Goal: Task Accomplishment & Management: Use online tool/utility

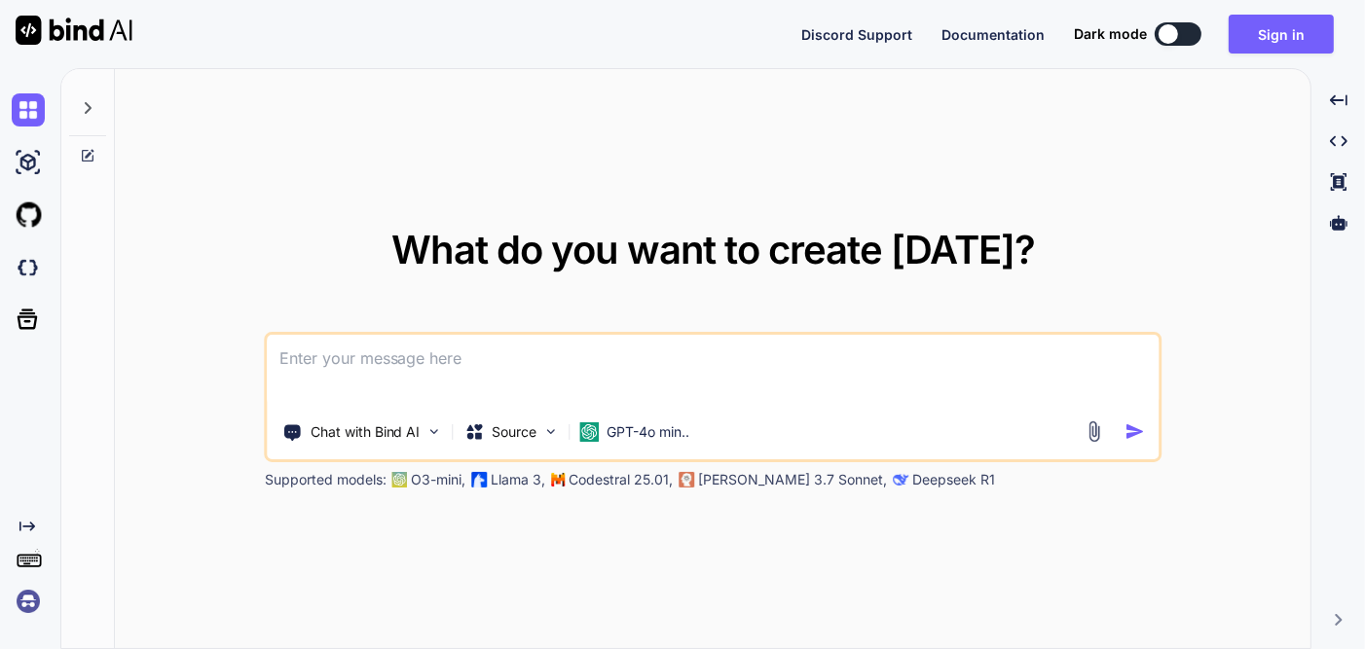
click at [1176, 38] on div at bounding box center [1167, 33] width 19 height 19
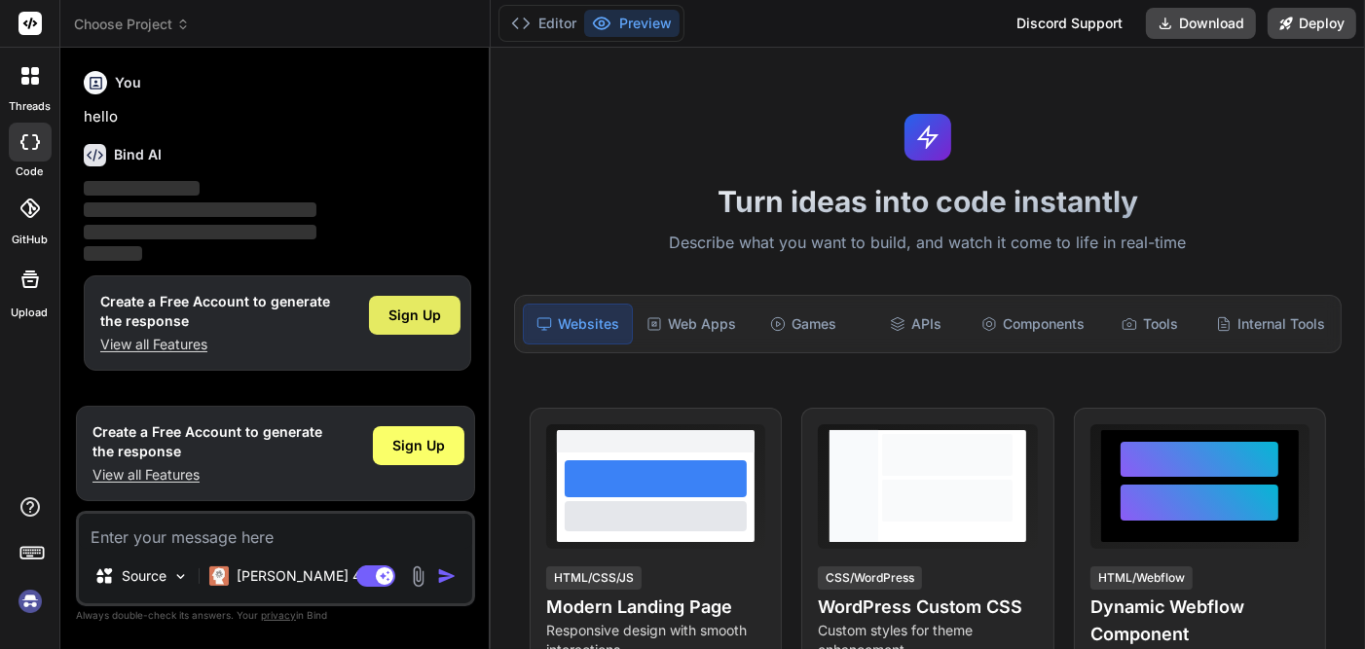
type textarea "x"
paste textarea "NavBharat City – Full Stack Smart City Web Application Tech Stack Backend: Node…"
type textarea "NavBharat City – Full Stack Smart City Web Application Tech Stack Backend: Node…"
type textarea "x"
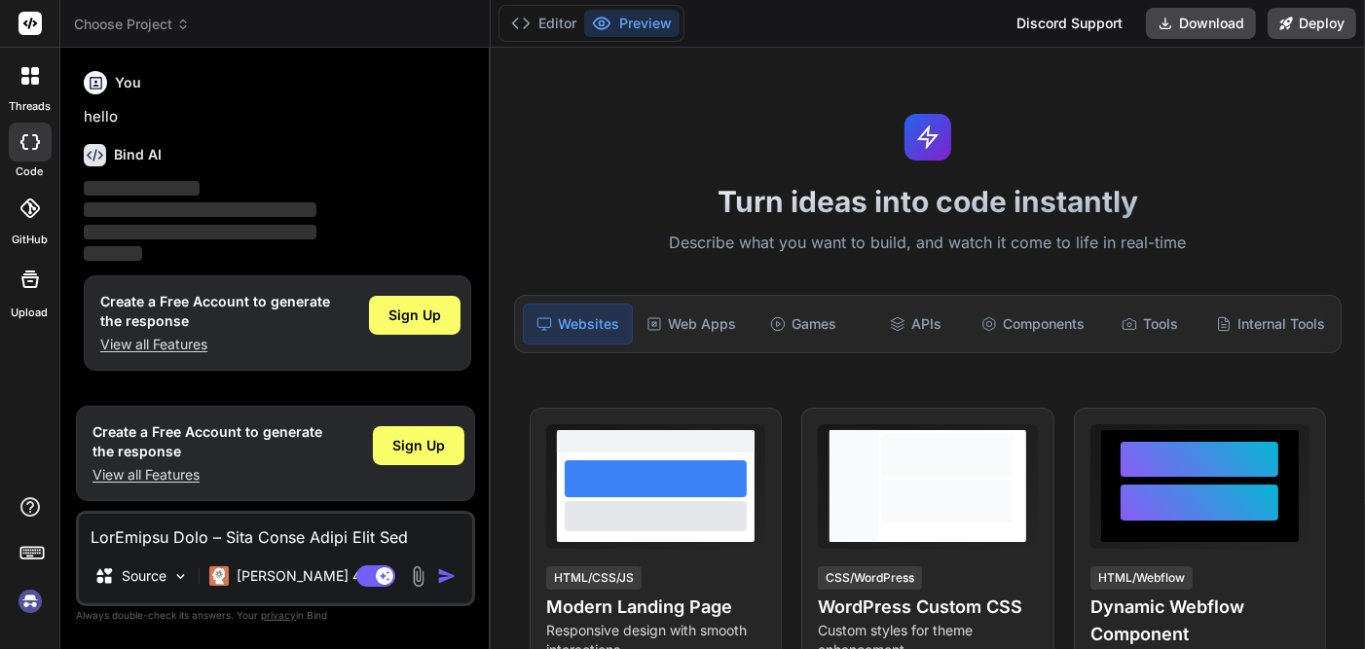
scroll to position [7336, 0]
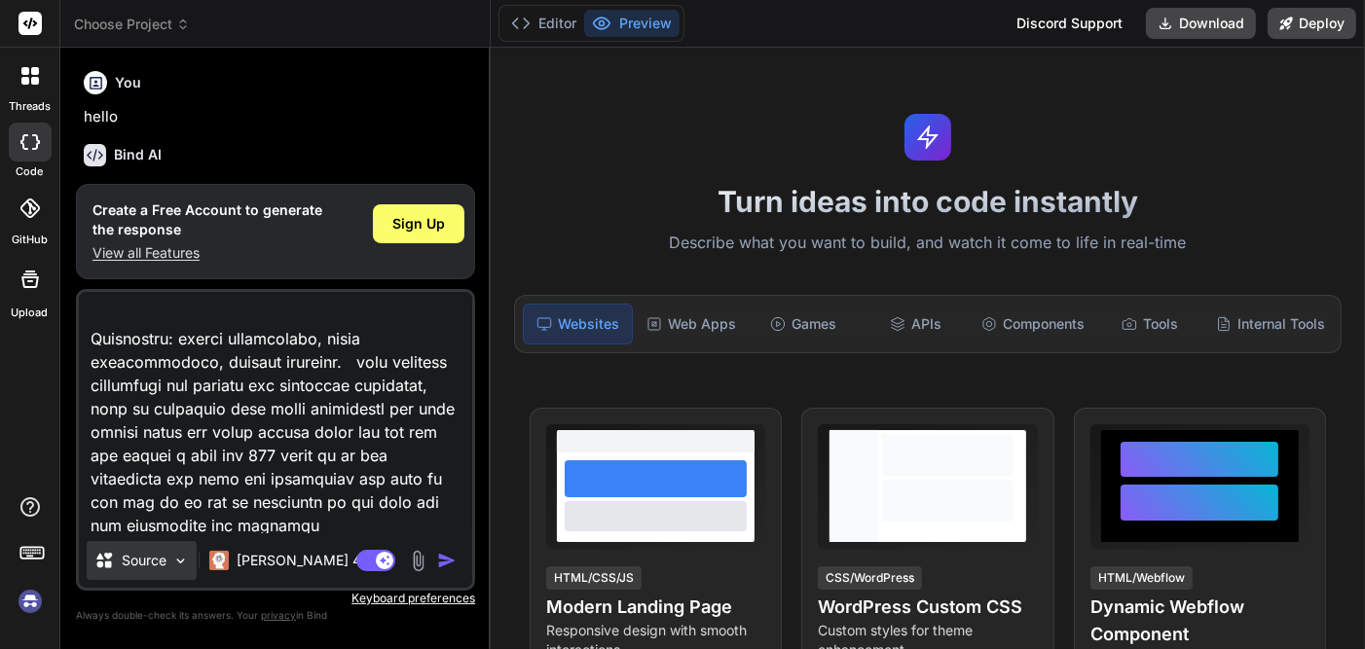
type textarea "NavBharat City – Full Stack Smart City Web Application Tech Stack Backend: Node…"
click at [164, 553] on p "Source" at bounding box center [144, 560] width 45 height 19
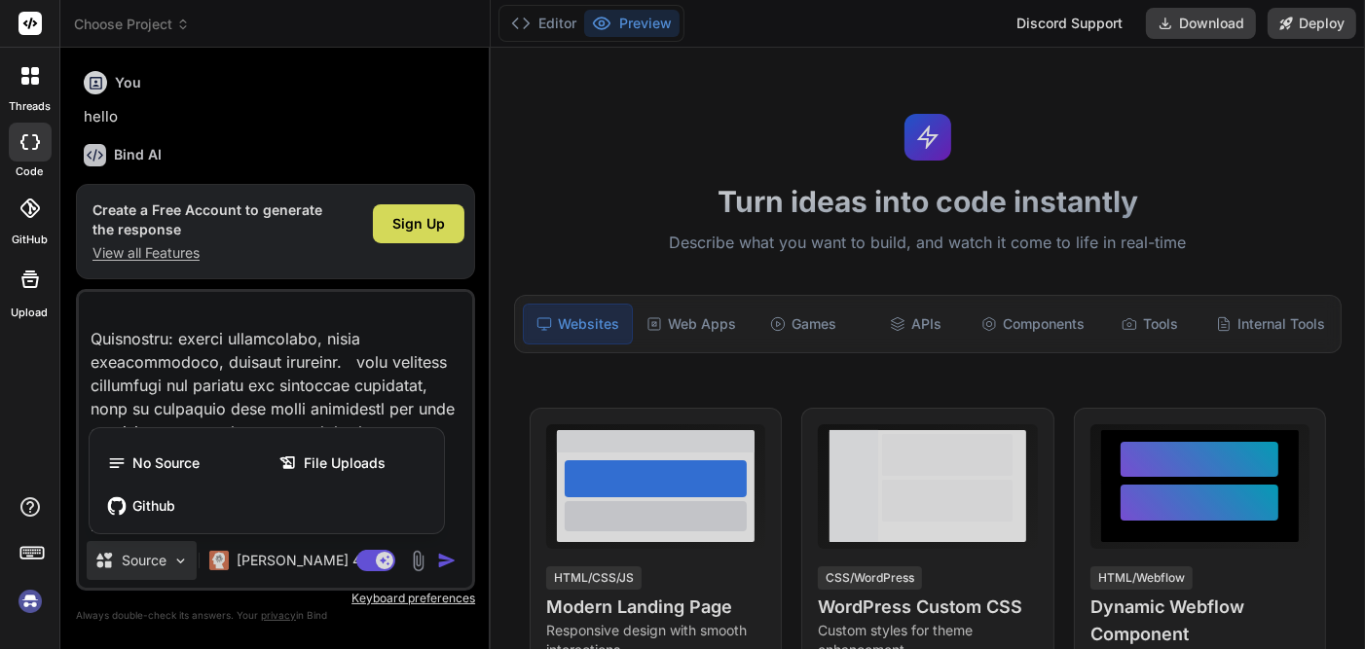
click at [164, 553] on div at bounding box center [682, 324] width 1365 height 649
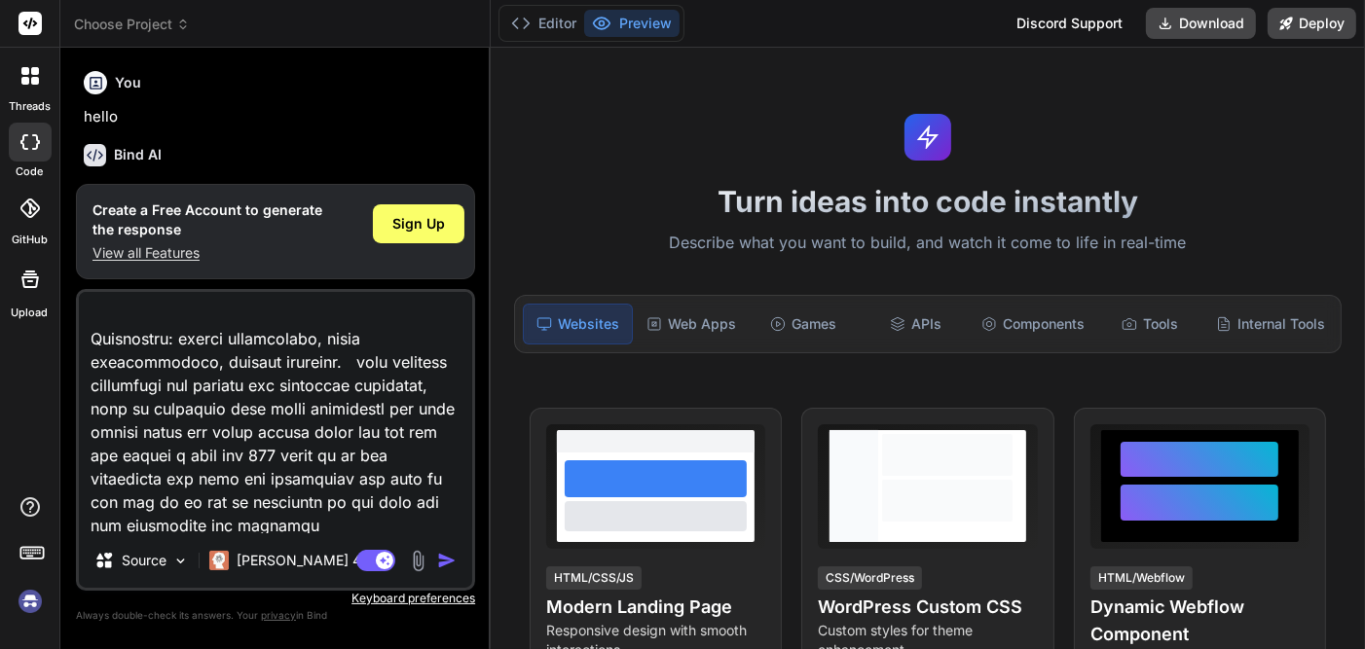
click at [452, 563] on img "button" at bounding box center [446, 560] width 19 height 19
click at [413, 234] on div "Sign Up" at bounding box center [419, 223] width 92 height 39
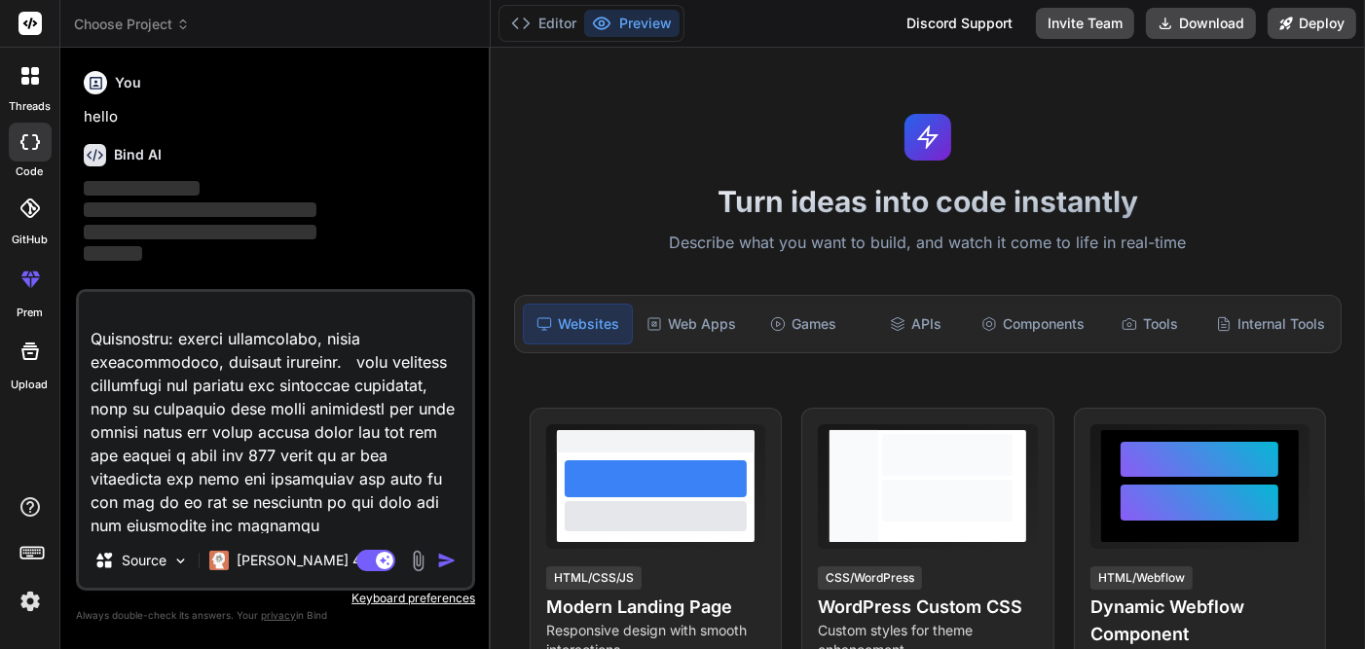
click at [440, 560] on img "button" at bounding box center [446, 560] width 19 height 19
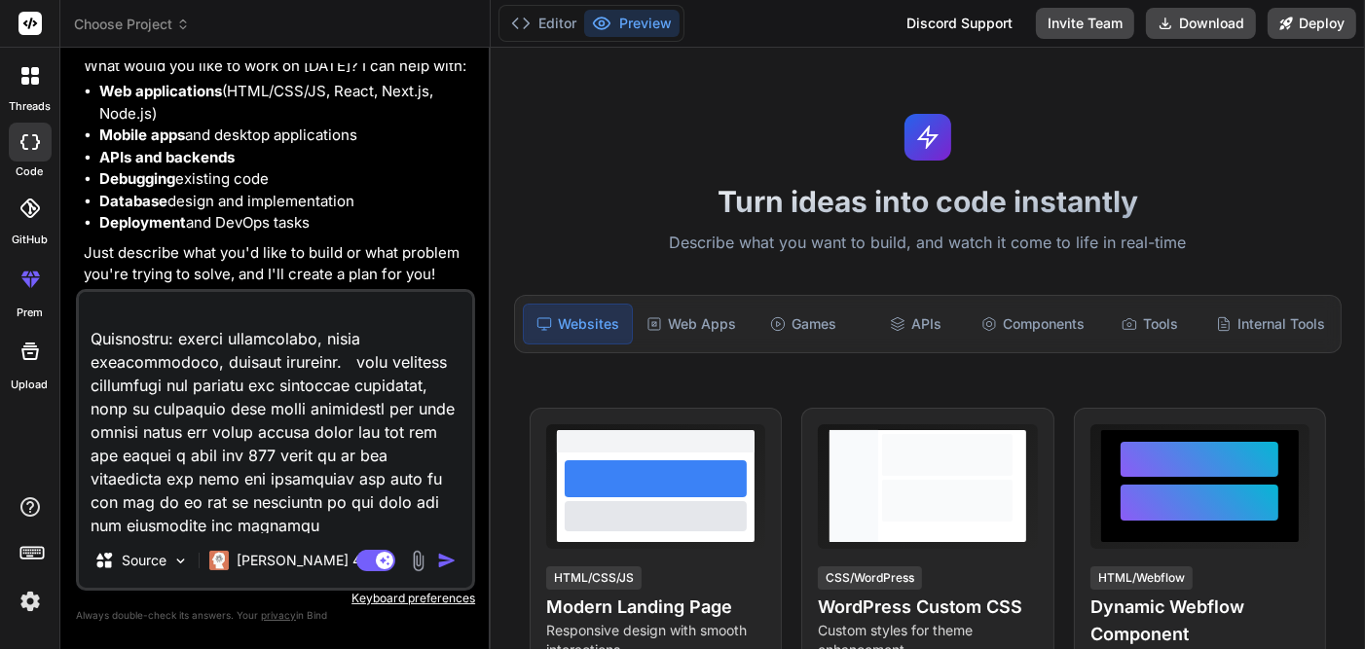
scroll to position [217, 0]
click at [437, 554] on img "button" at bounding box center [446, 560] width 19 height 19
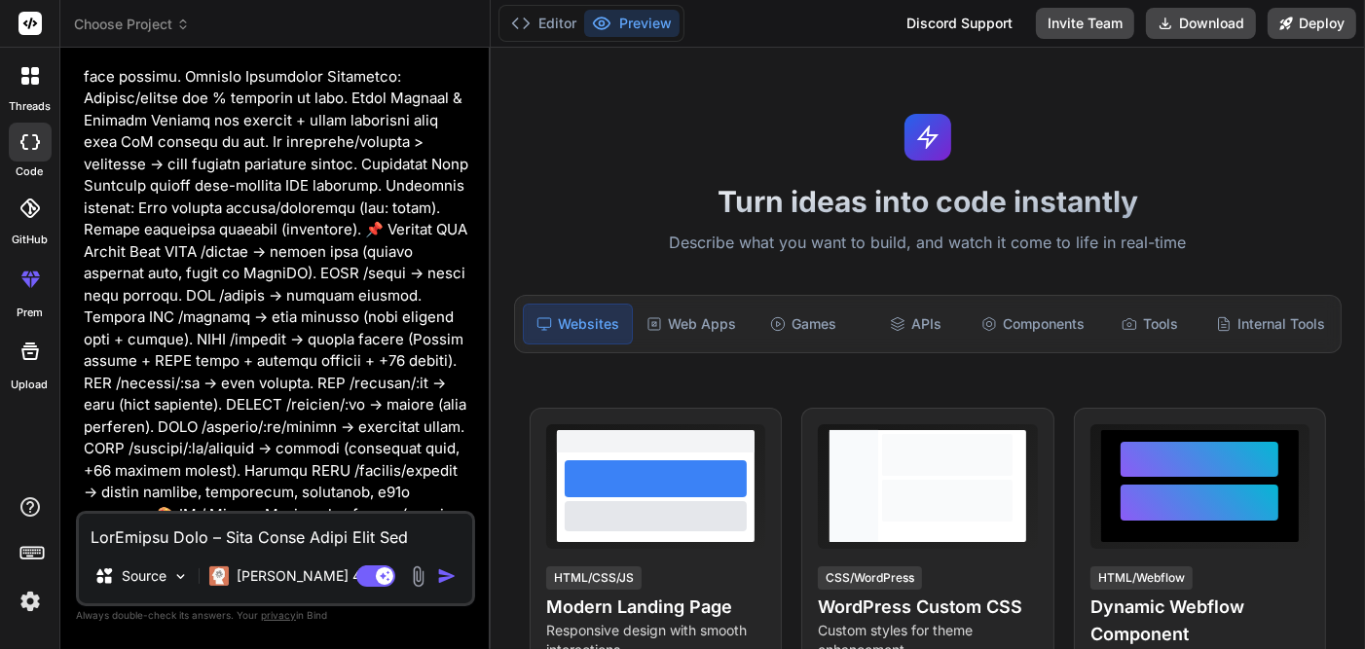
scroll to position [2124, 0]
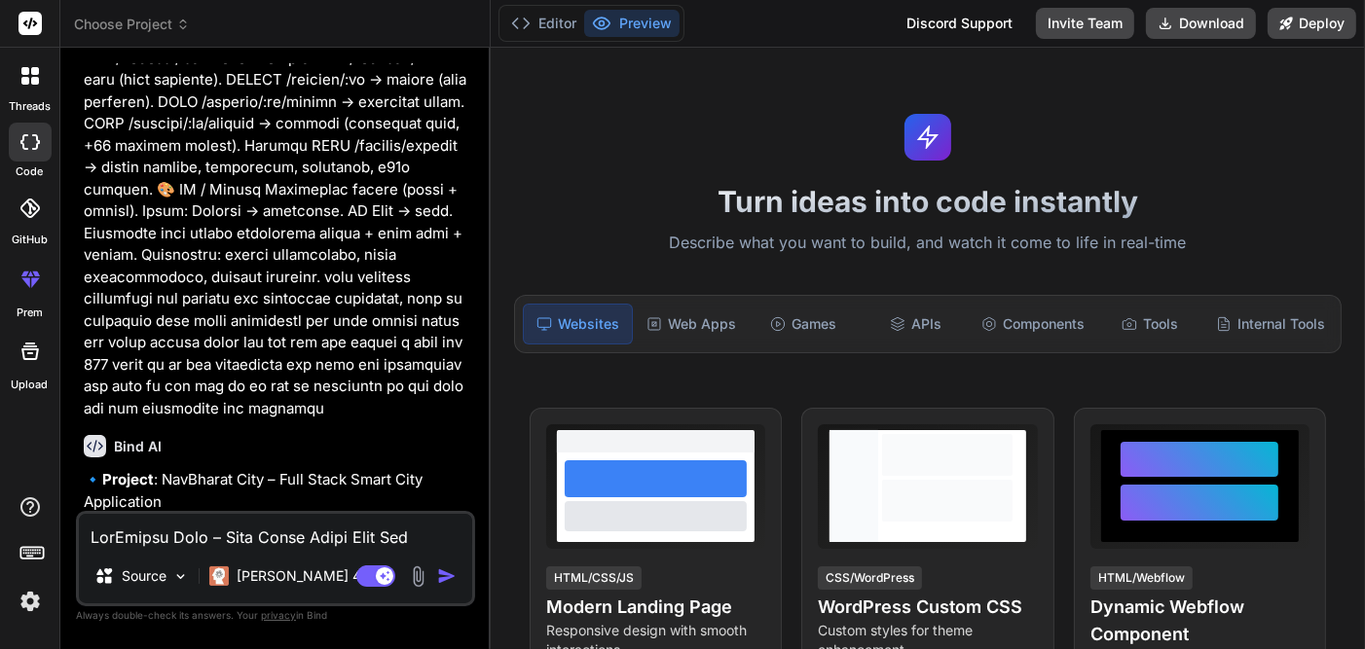
type textarea "x"
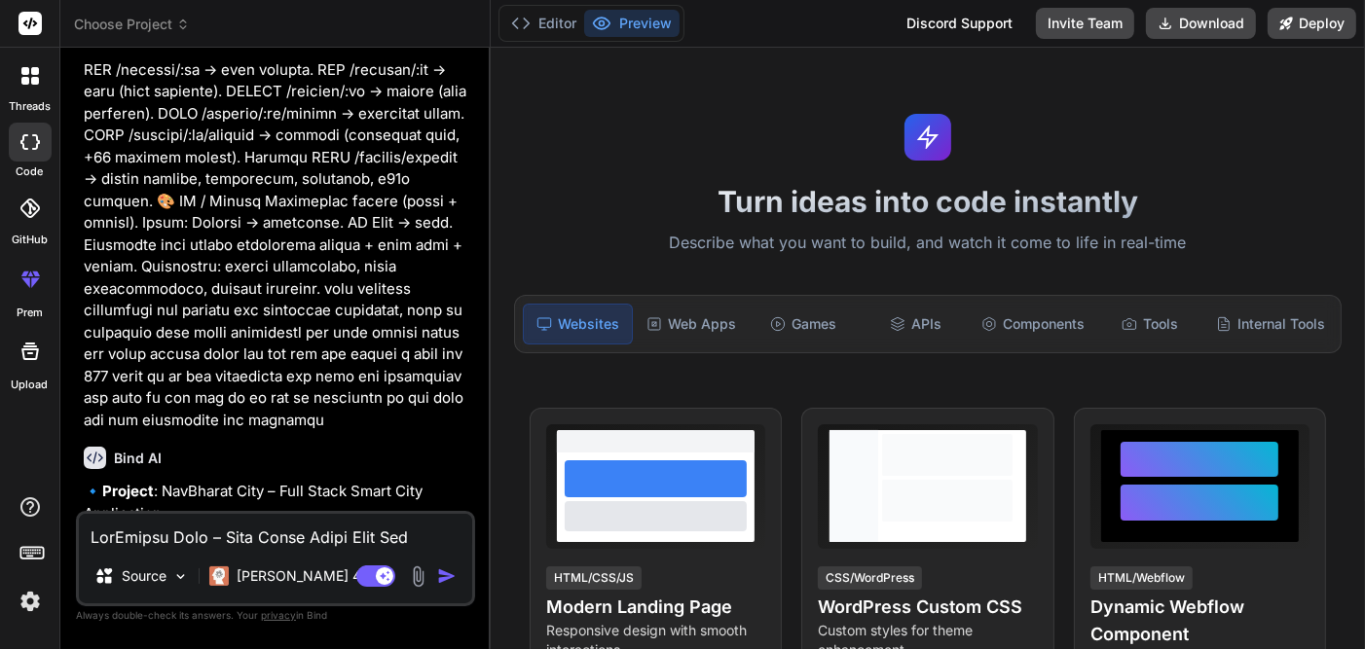
scroll to position [2567, 0]
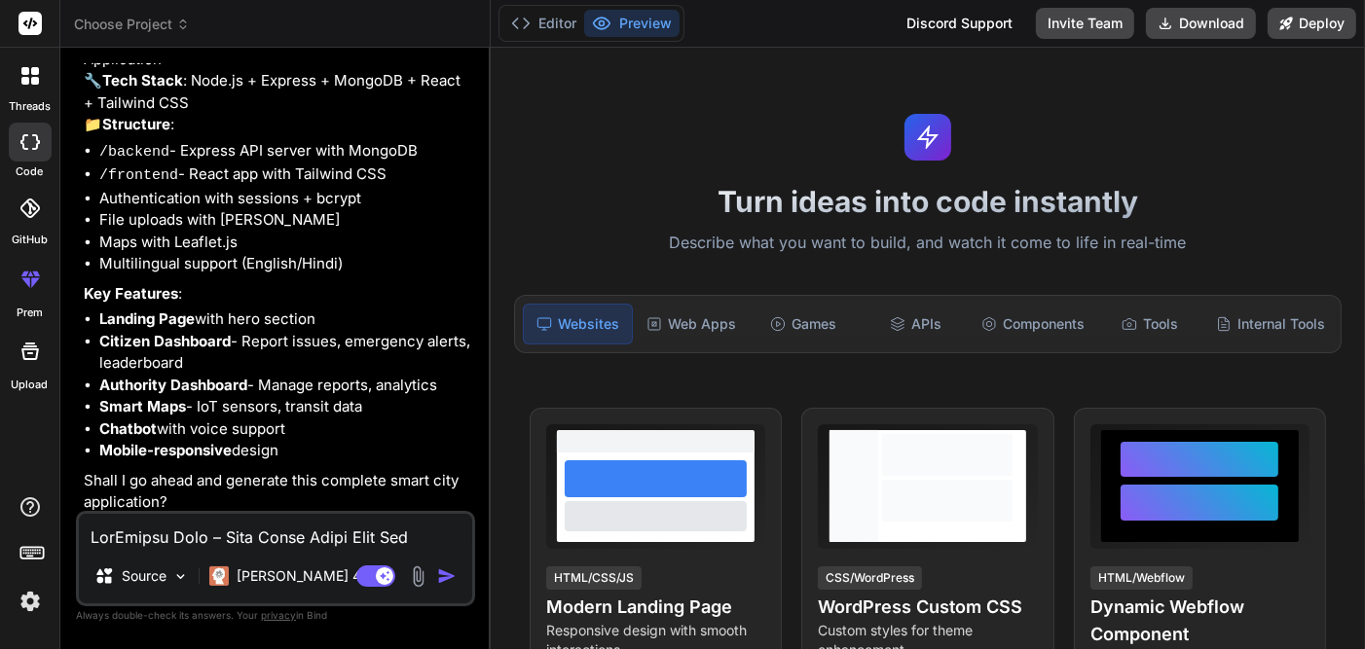
click at [178, 525] on textarea at bounding box center [275, 531] width 393 height 35
type textarea "y"
type textarea "x"
type textarea "ye"
type textarea "x"
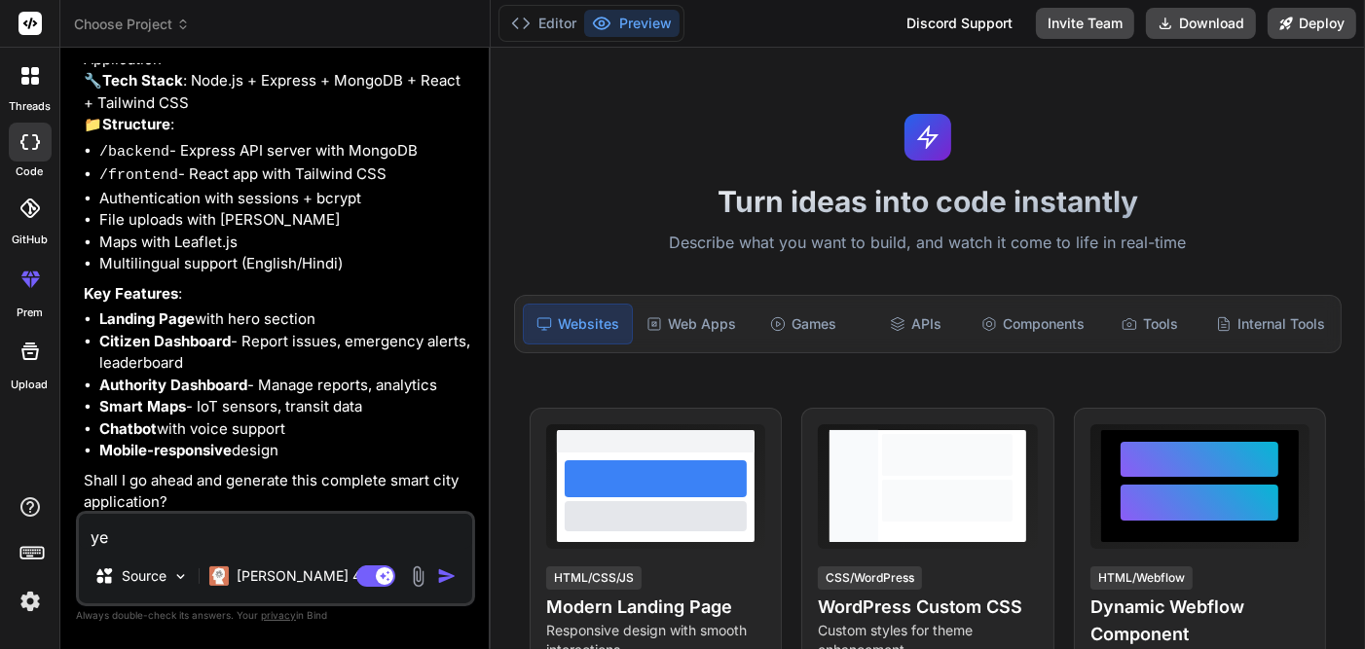
type textarea "yes"
type textarea "x"
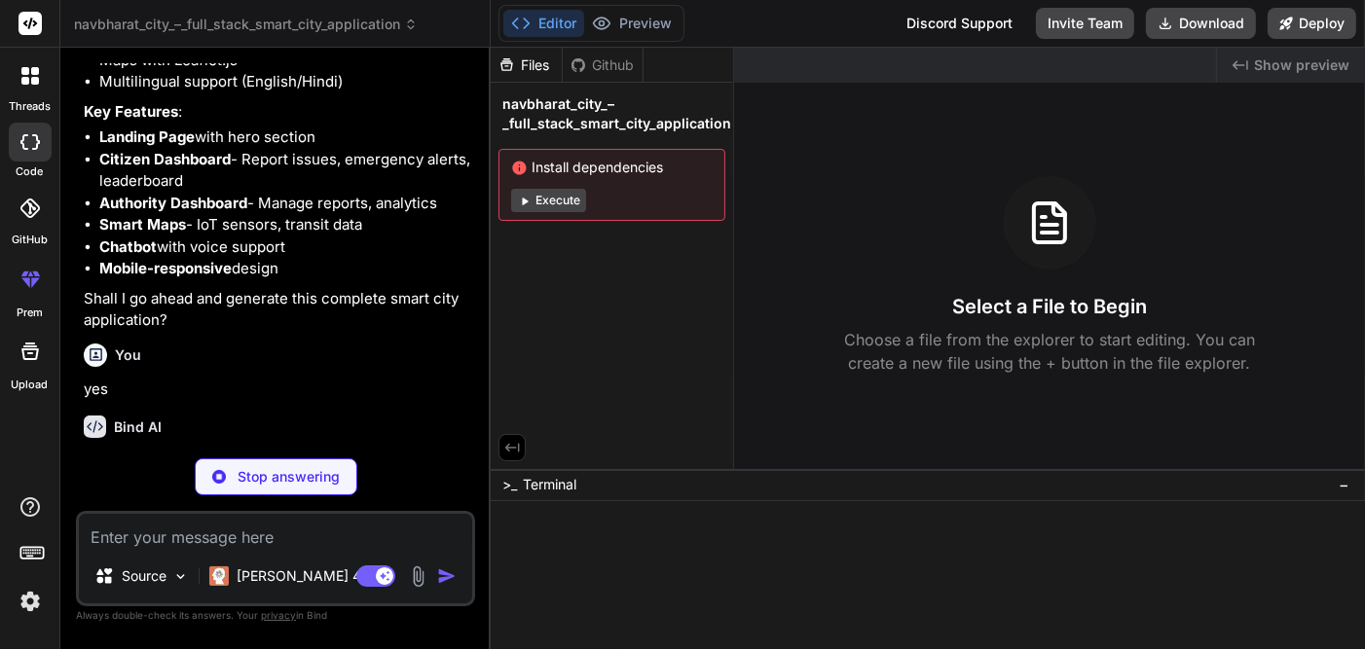
scroll to position [2769, 0]
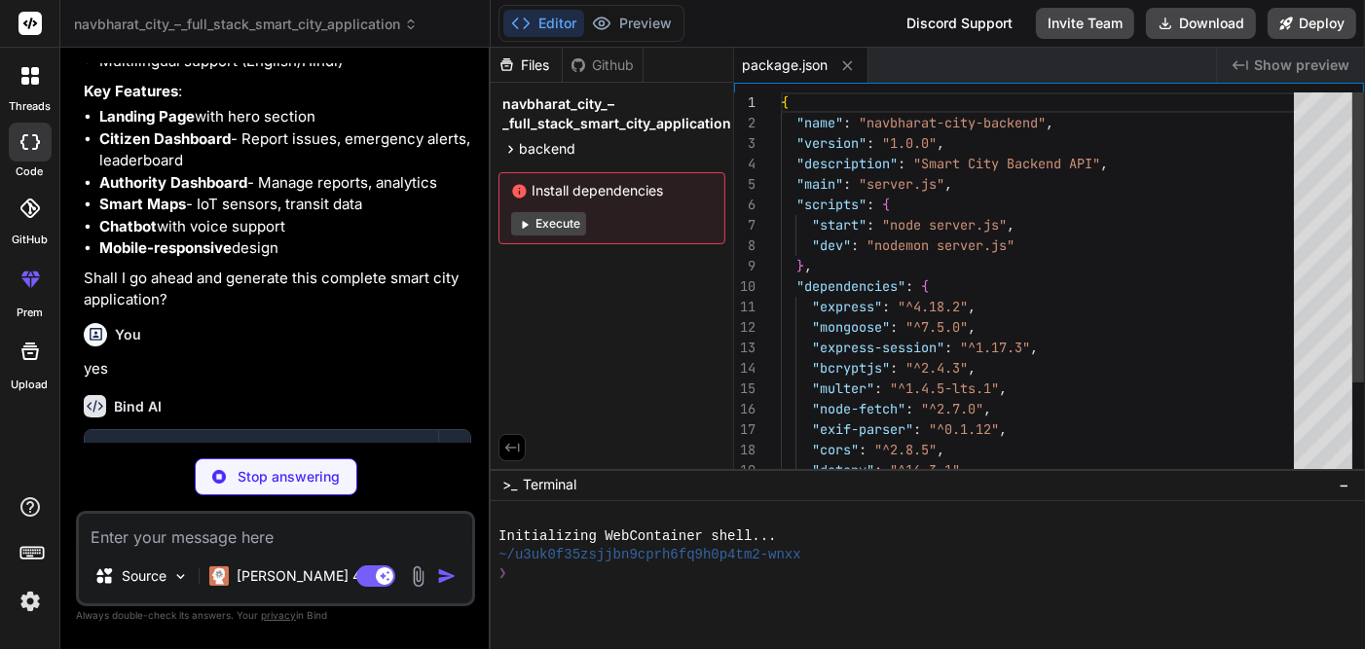
type textarea "x"
type textarea "MONGODB_URI=mongodb://localhost:27017/navbharat-city SESSION_SECRET=your-secret…"
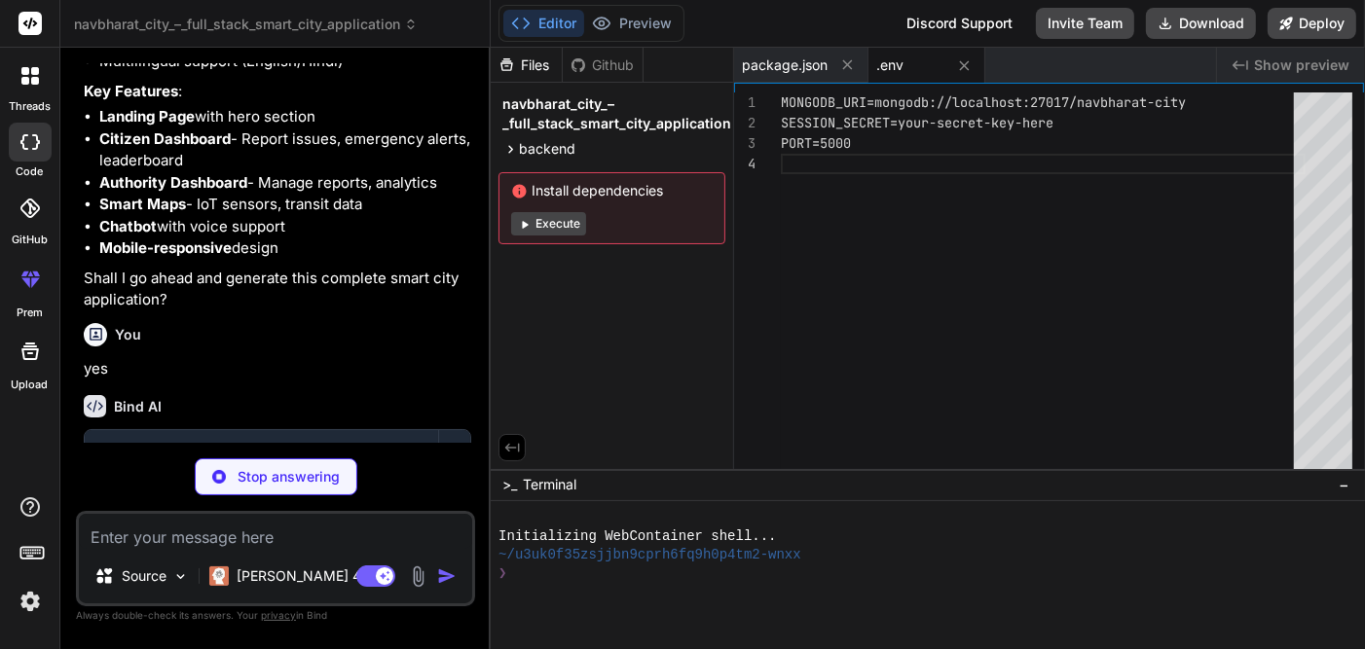
click at [544, 227] on button "Execute" at bounding box center [548, 223] width 75 height 23
type textarea "x"
type textarea "useUnifiedTopology: true, }) .then(() => console.log('Connected to MongoDB')) .…"
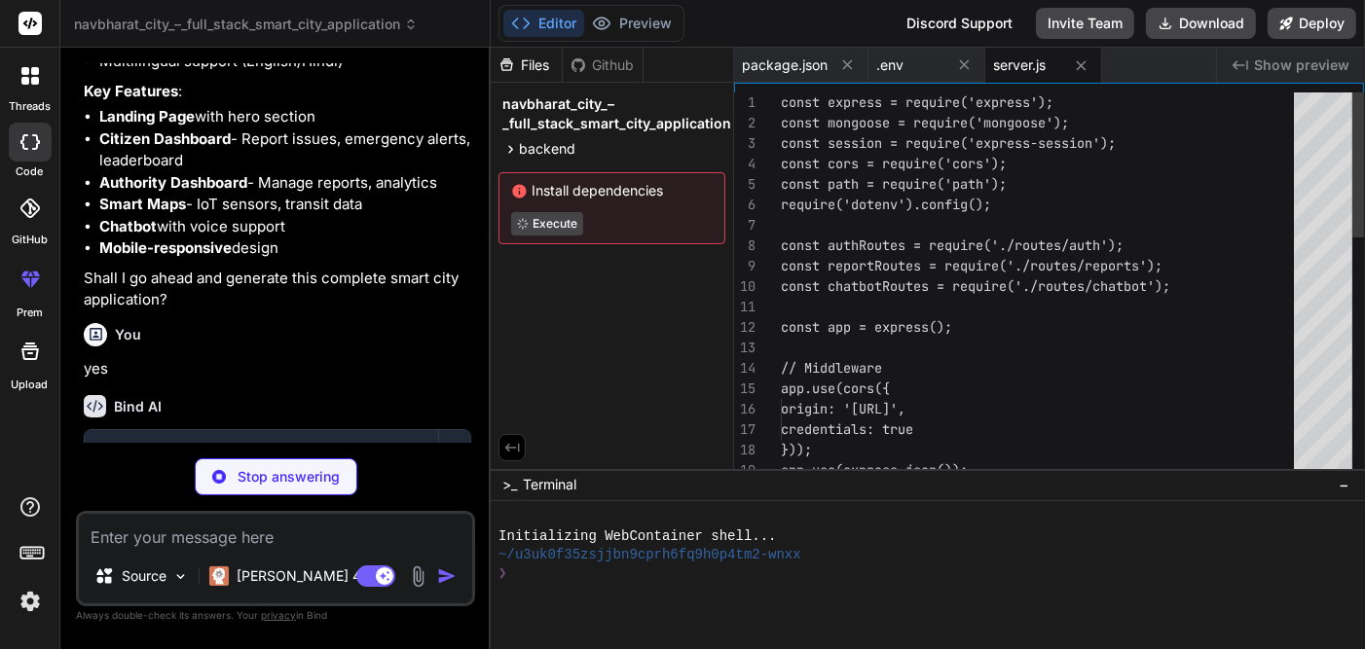
scroll to position [36, 0]
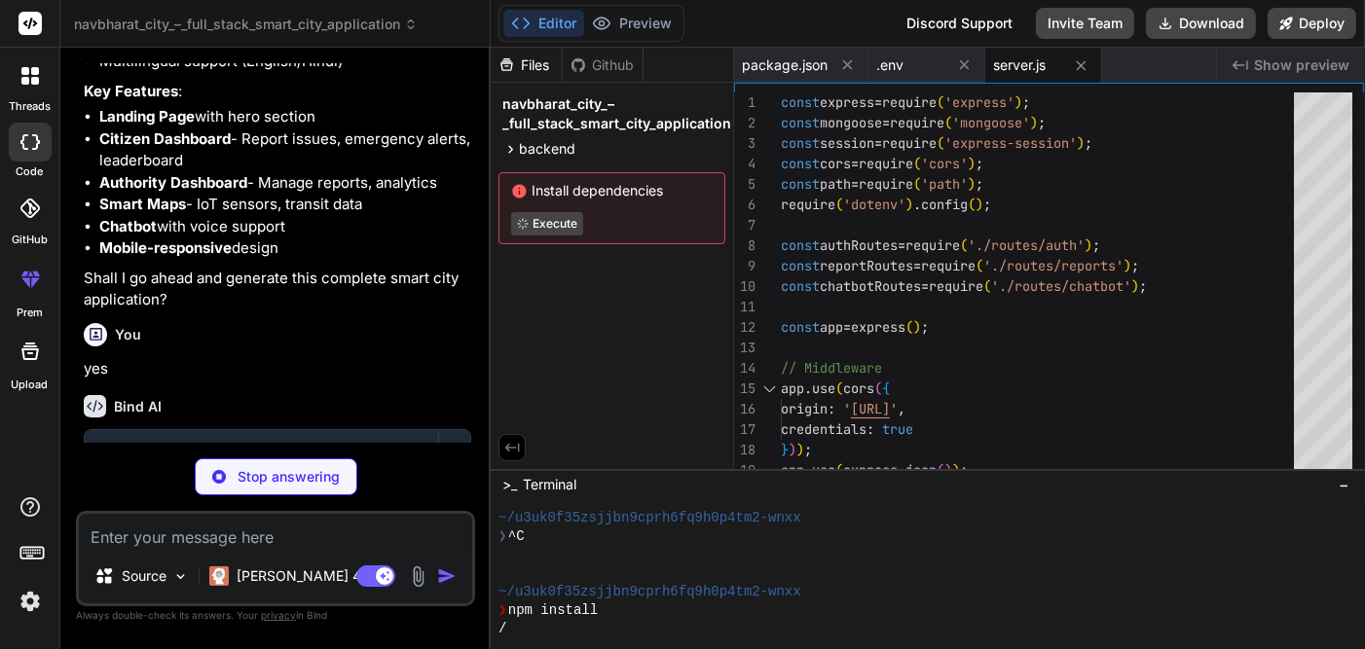
type textarea "x"
type textarea "timestamps: true }); module.exports = mongoose.model('User', userSchema);"
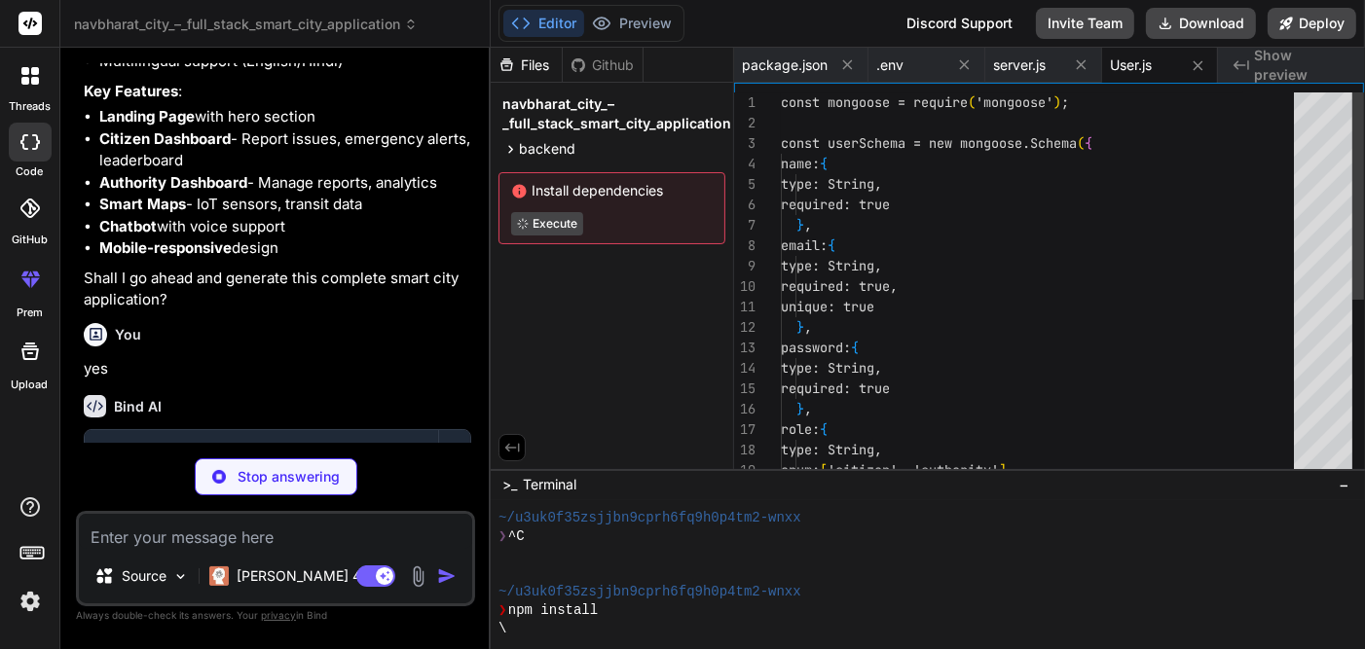
scroll to position [0, 0]
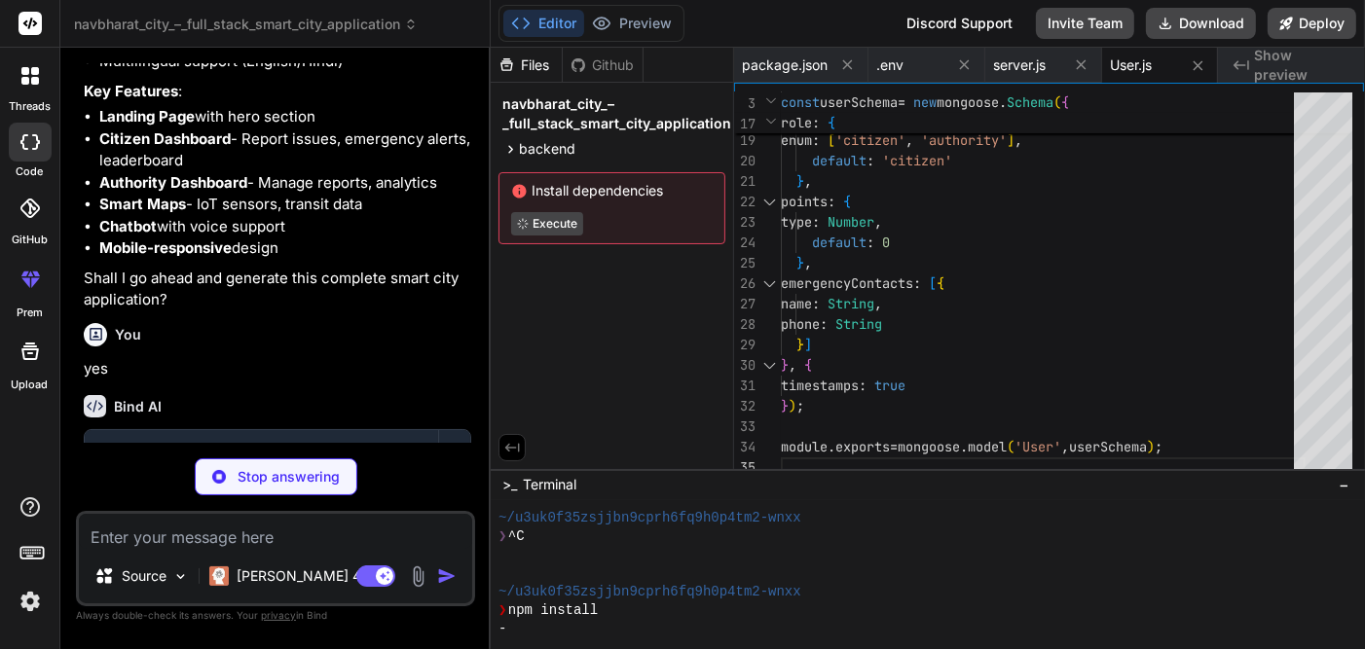
type textarea "x"
type textarea "module.exports = mongoose.model('Report', reportSchema);"
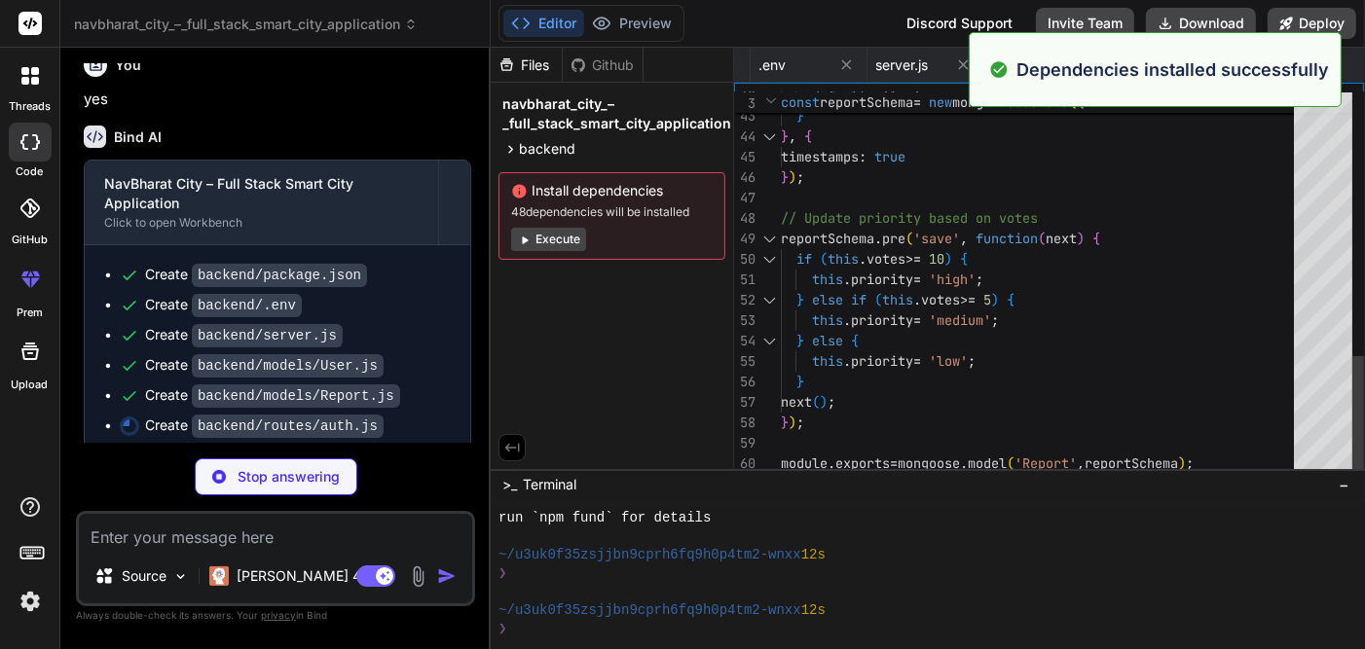
scroll to position [221, 0]
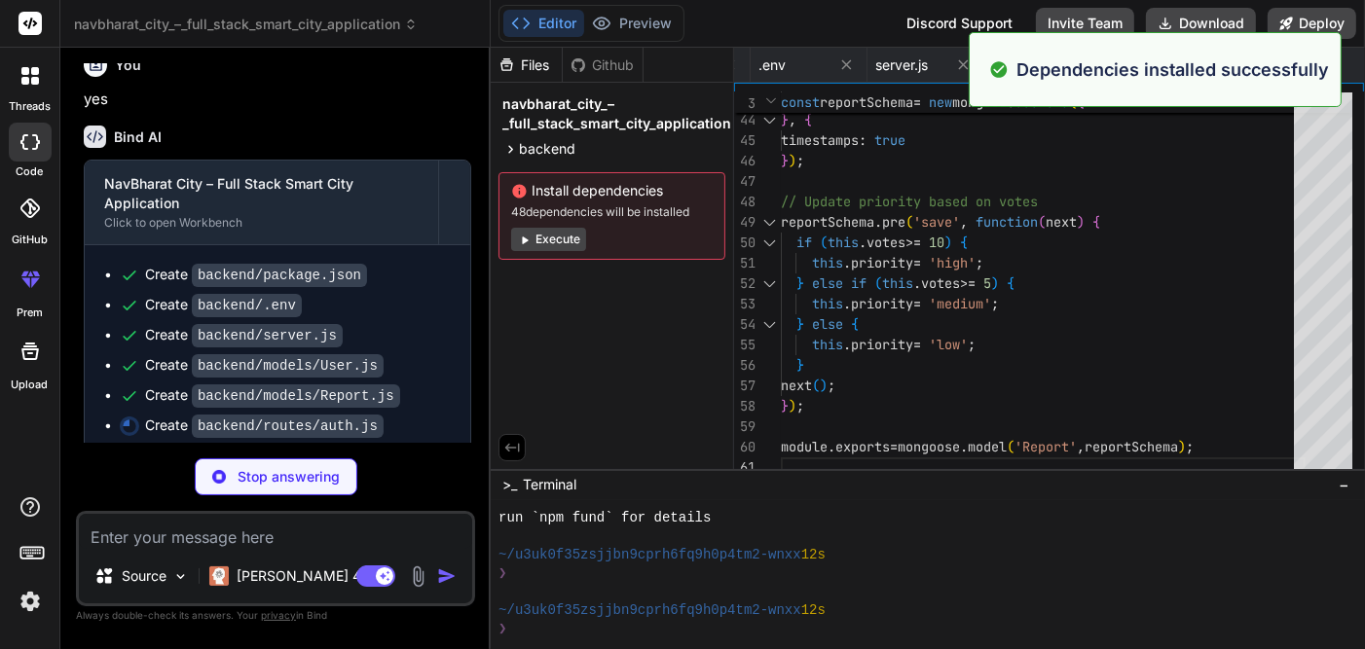
type textarea "x"
type textarea "} catch (error) { res.status(500).json({ message: 'Server error', error: error.…"
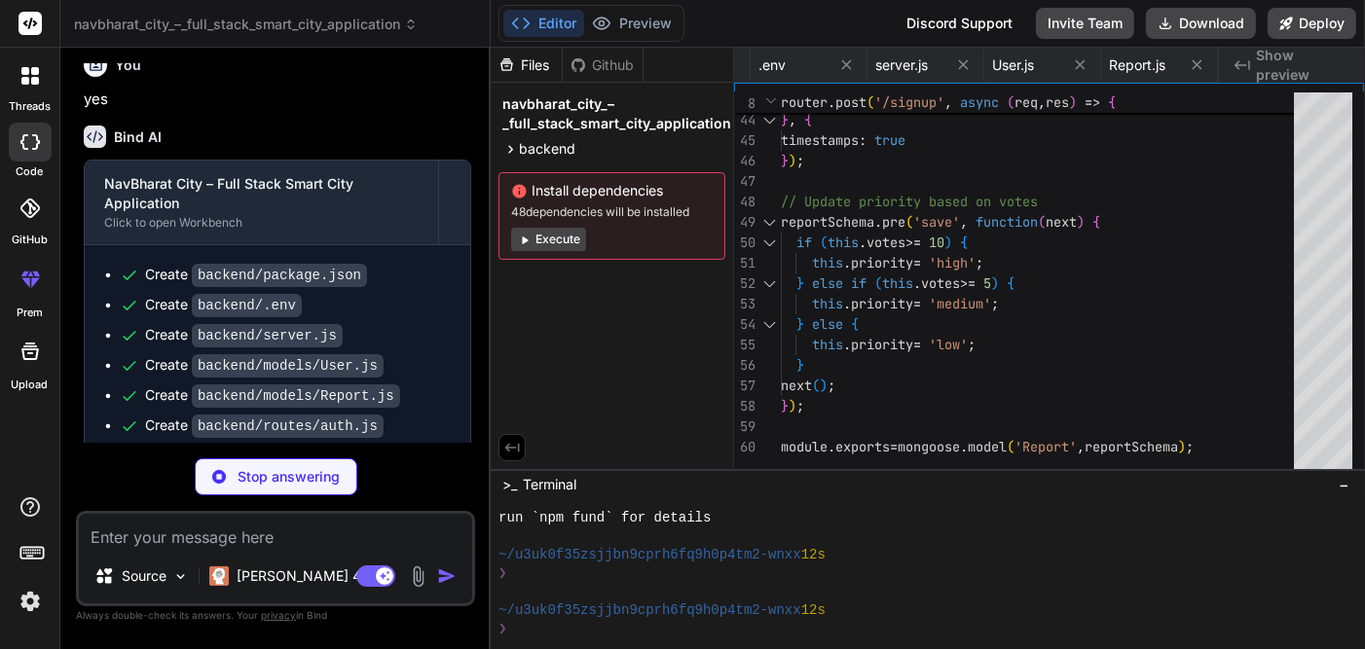
scroll to position [0, 234]
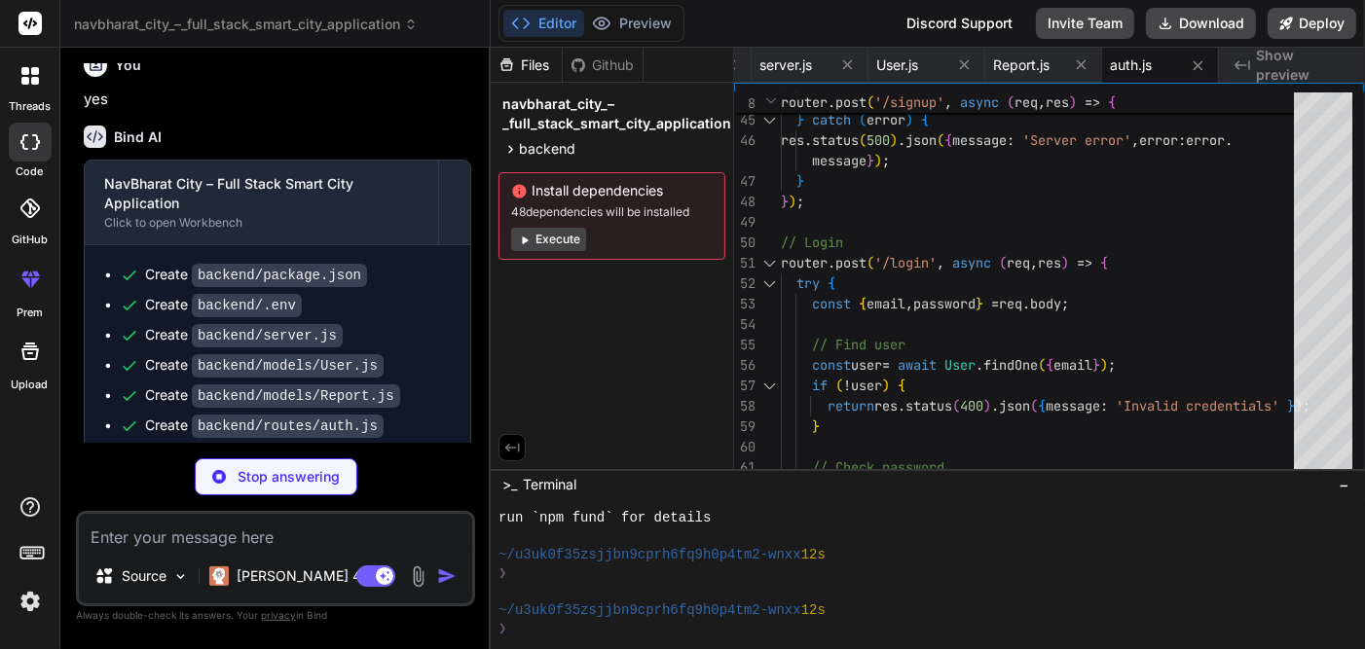
click at [566, 228] on button "Execute" at bounding box center [548, 239] width 75 height 23
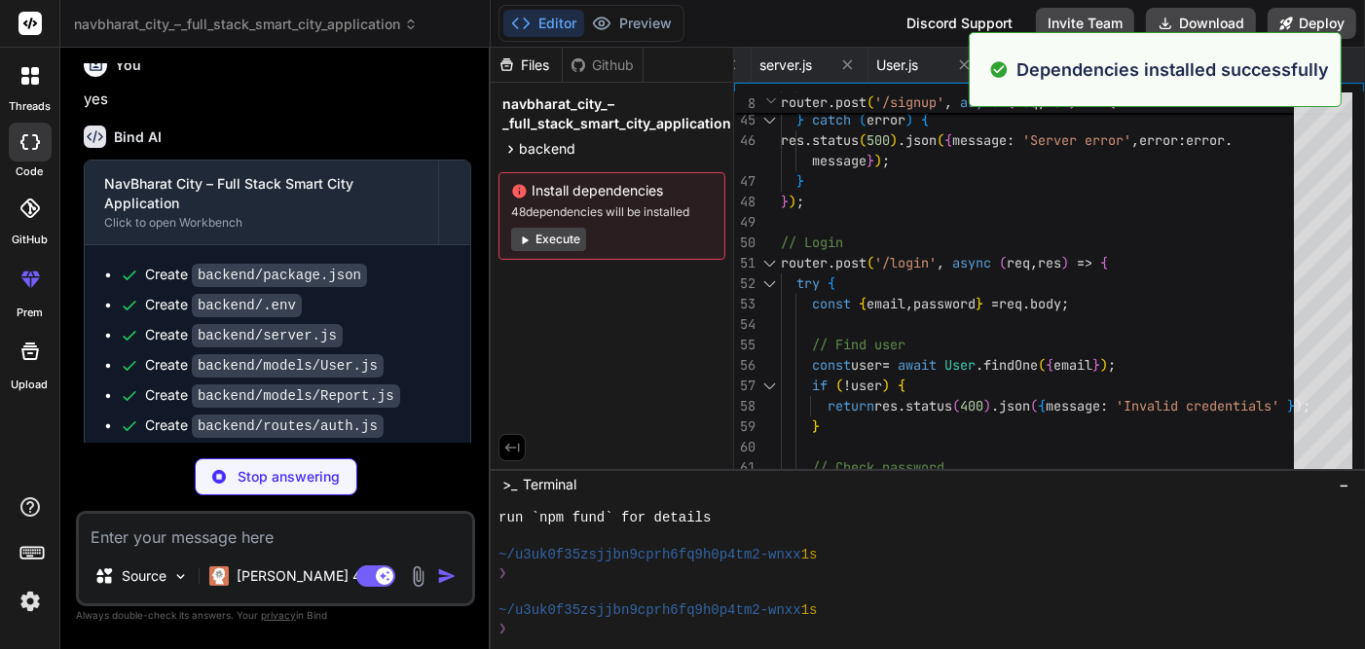
scroll to position [3068, 0]
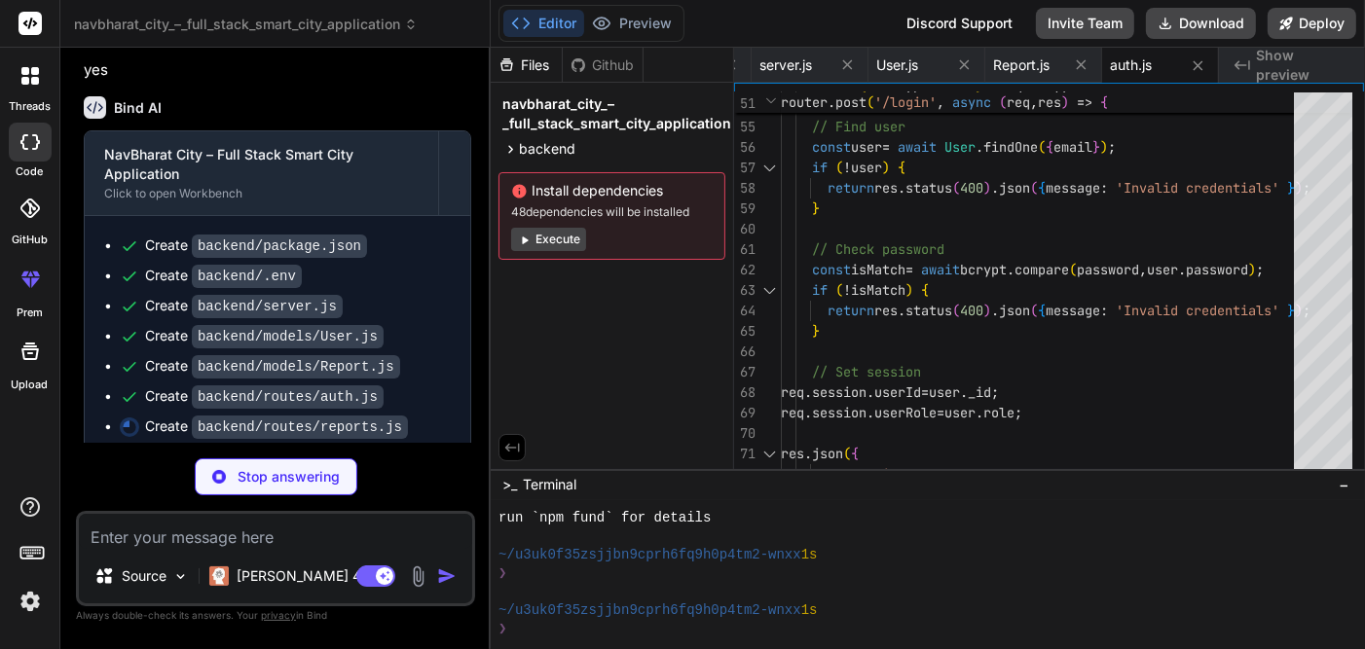
click at [535, 245] on button "Execute" at bounding box center [548, 239] width 75 height 23
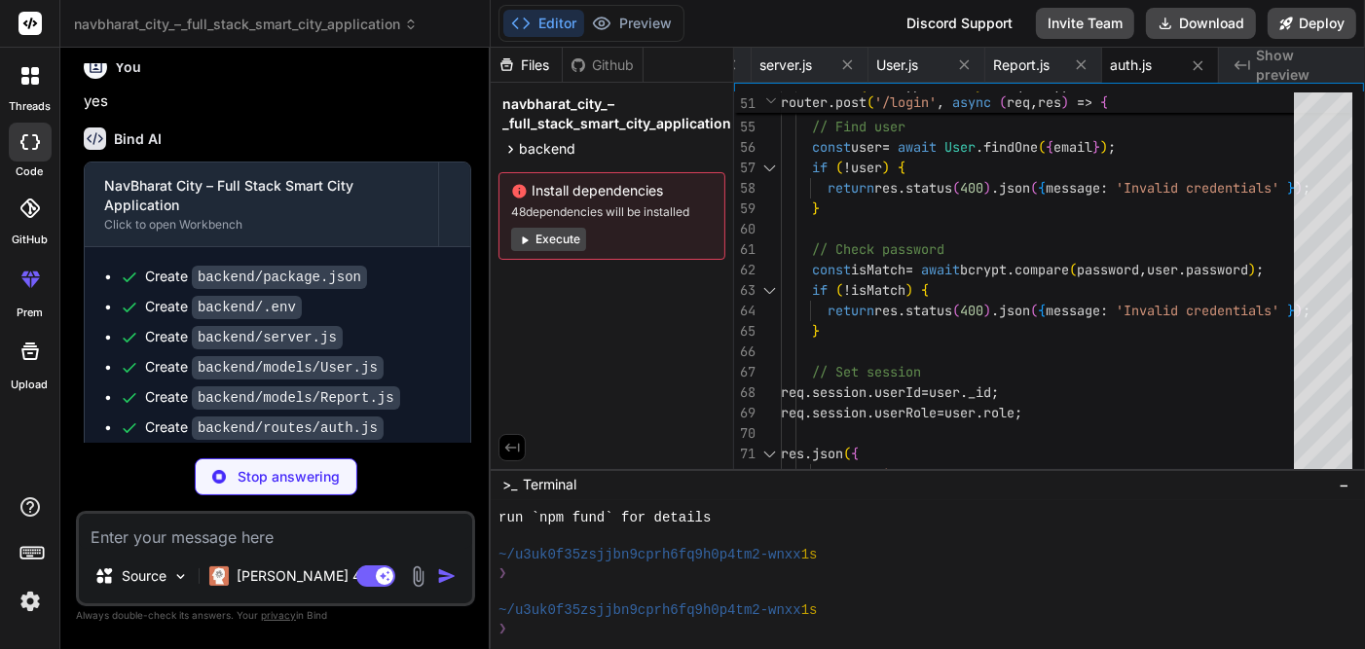
type textarea "x"
type textarea "module.exports = router;"
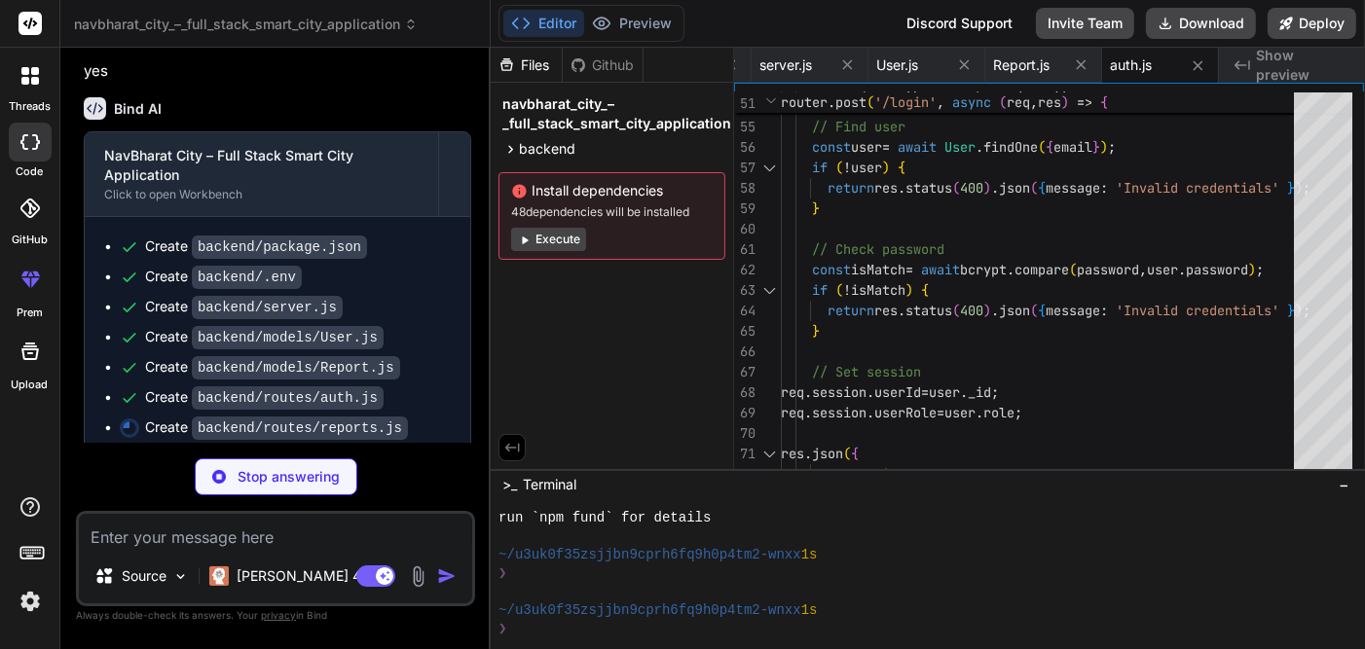
scroll to position [0, 350]
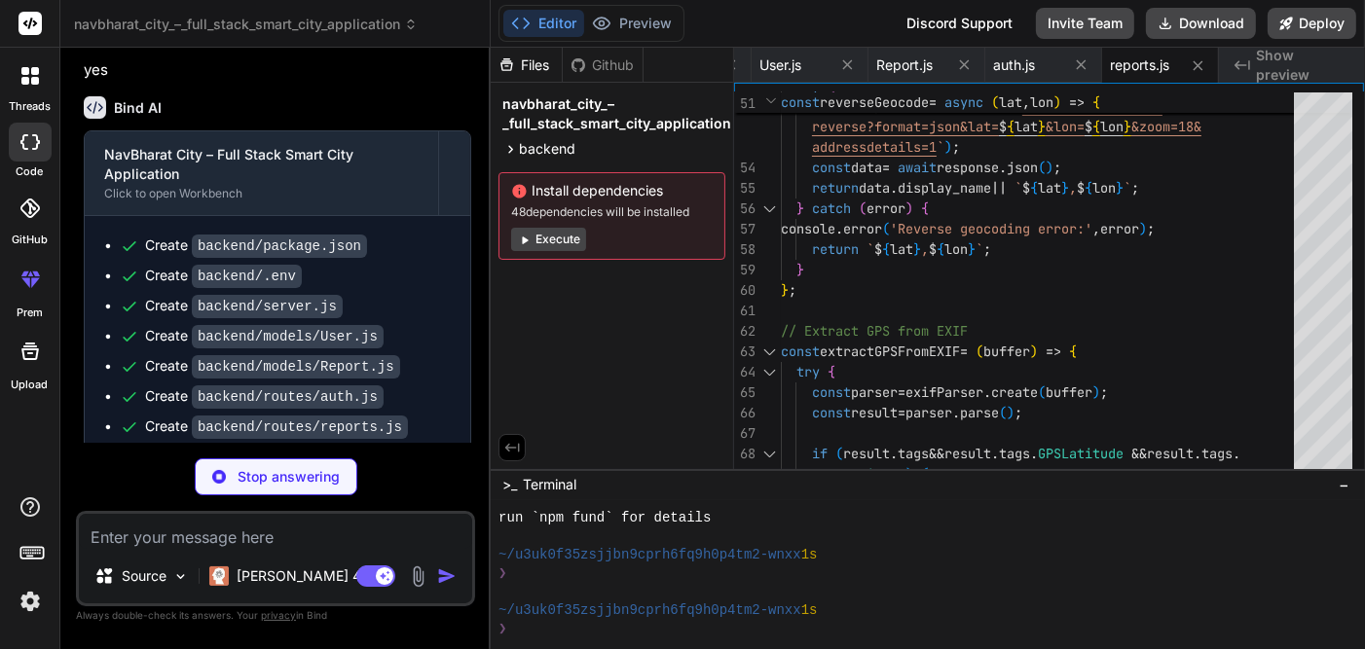
type textarea "x"
type textarea "language: lang }); } catch (error) { res.status(500).json({ message: 'Server er…"
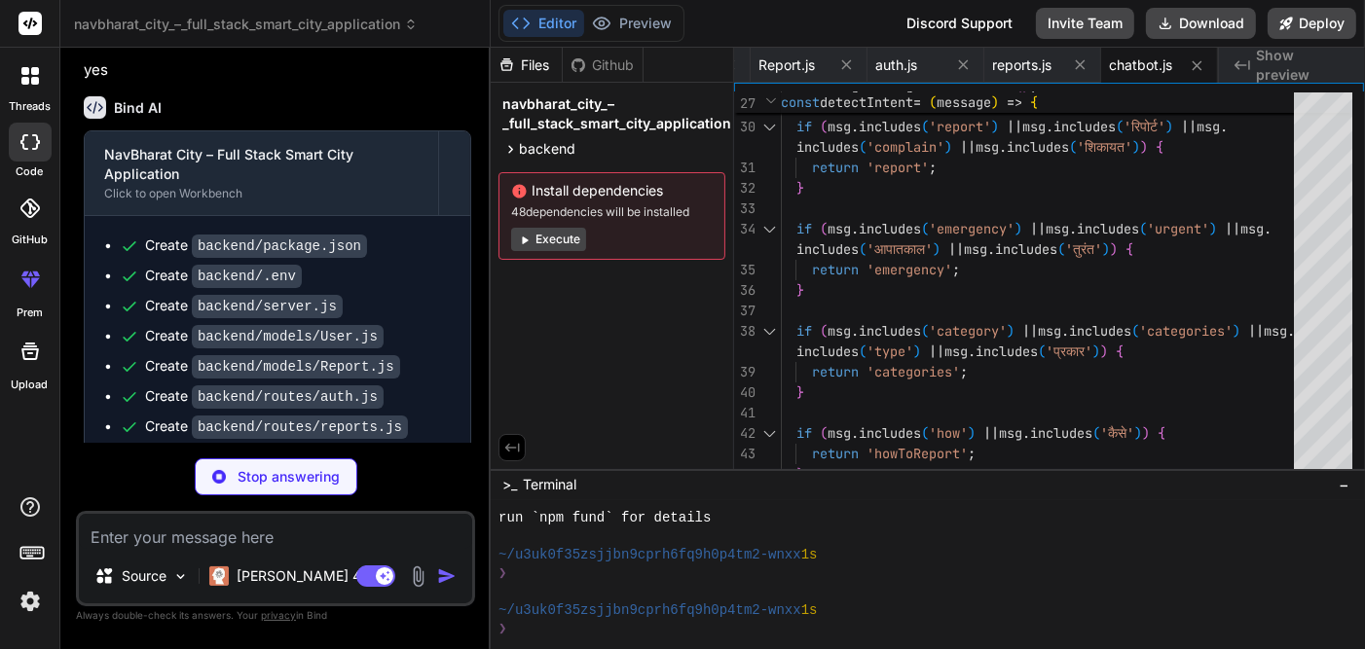
scroll to position [3128, 0]
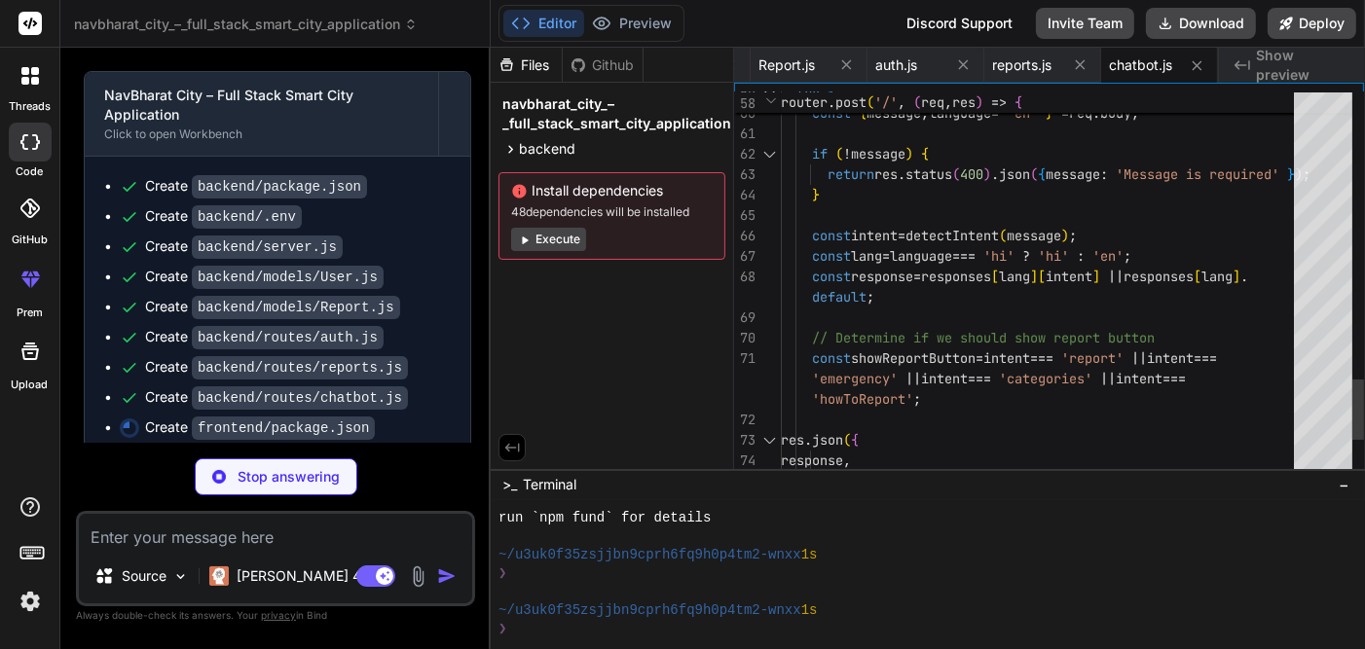
type textarea "x"
type textarea ""tailwindcss": "^3.3.3", "autoprefixer": "^10.4.15", "postcss": "^8.4.29" }, "p…"
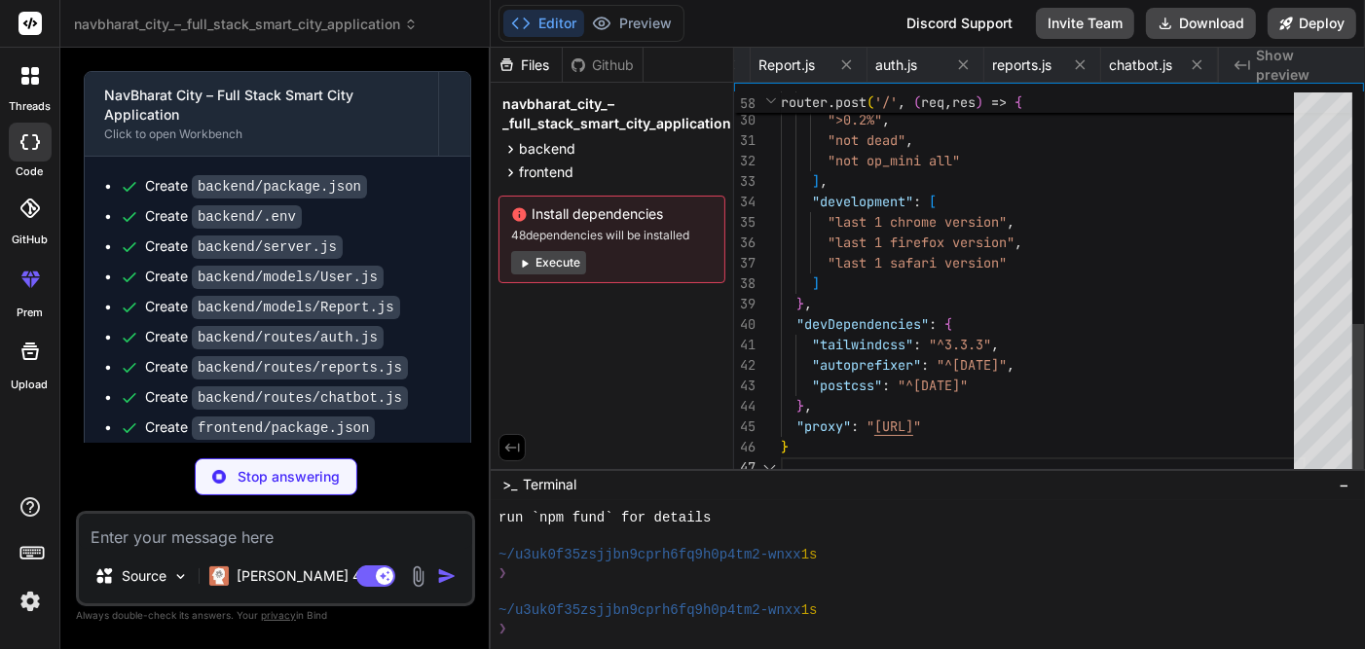
scroll to position [0, 602]
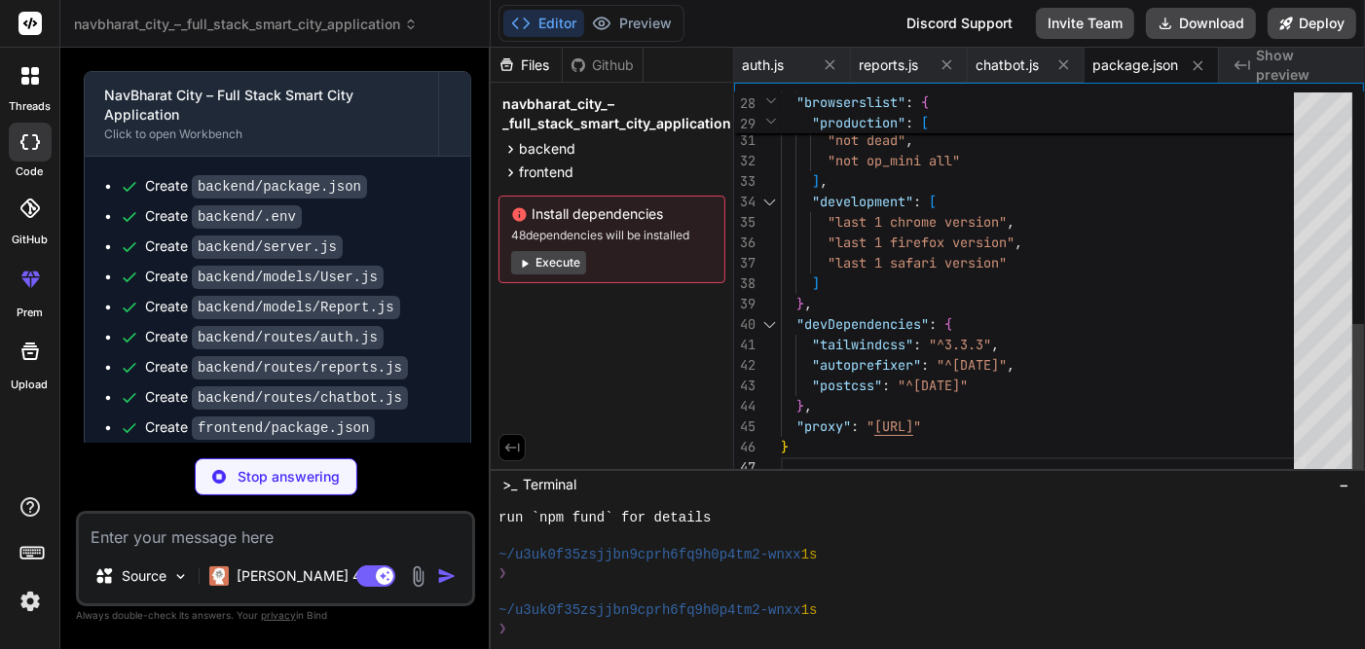
type textarea "x"
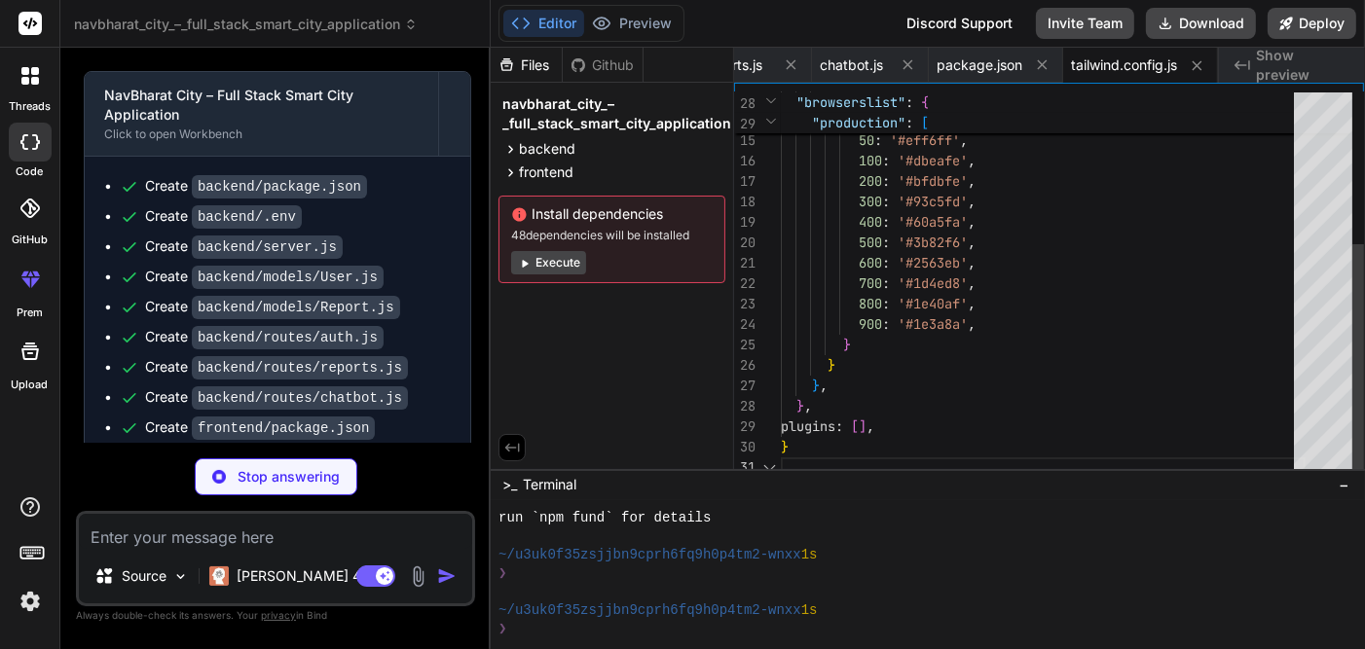
type textarea "x"
type textarea "module.exports = { plugins: { tailwindcss: {}, autoprefixer: {}, }, }"
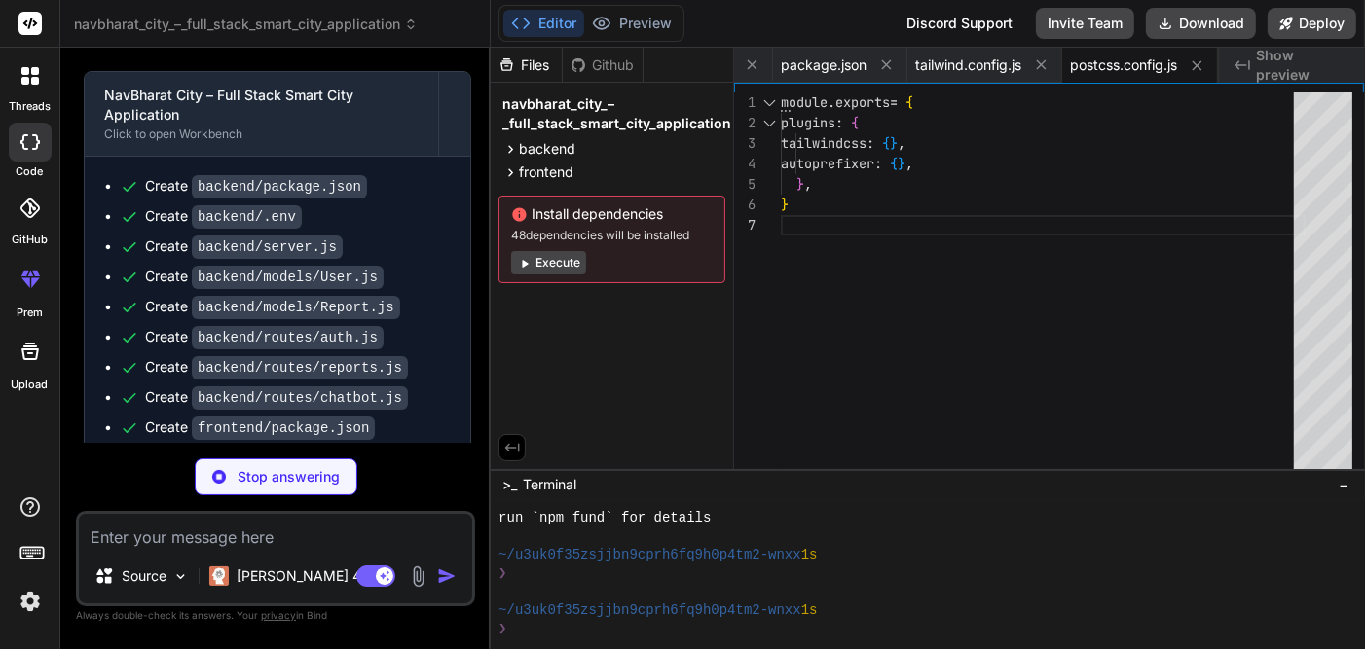
scroll to position [3214, 0]
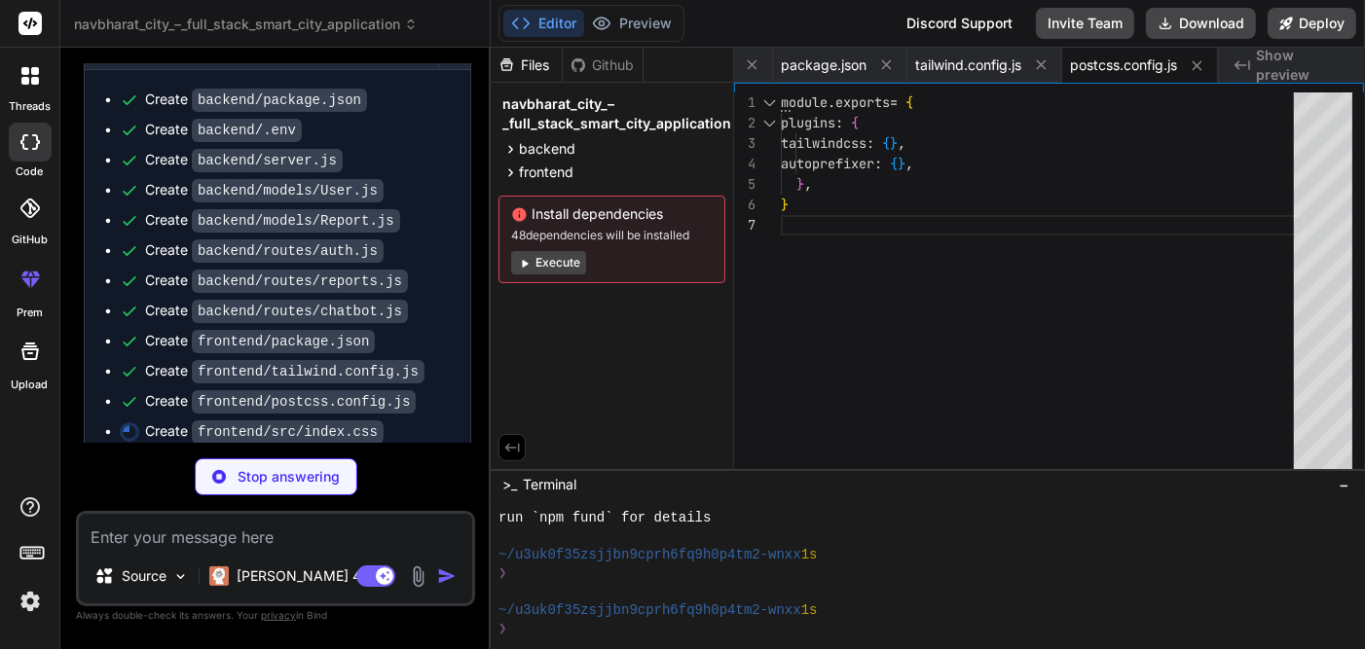
type textarea "x"
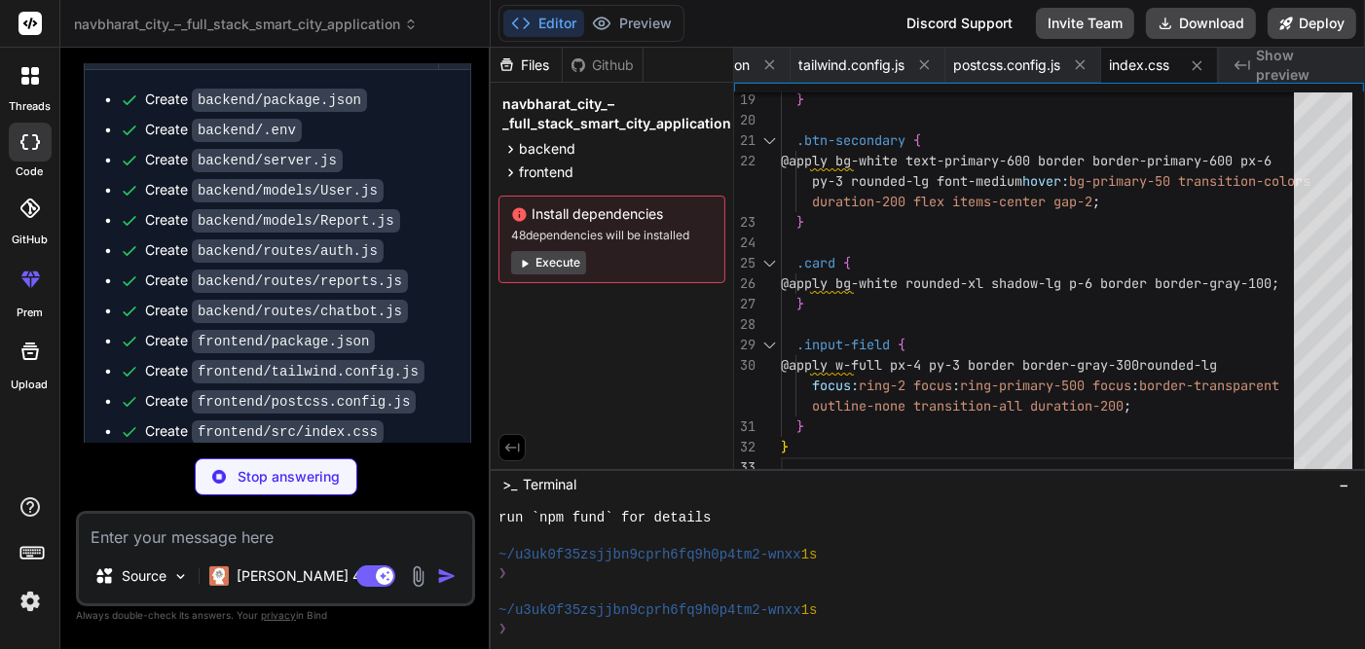
type textarea "x"
type textarea ");"
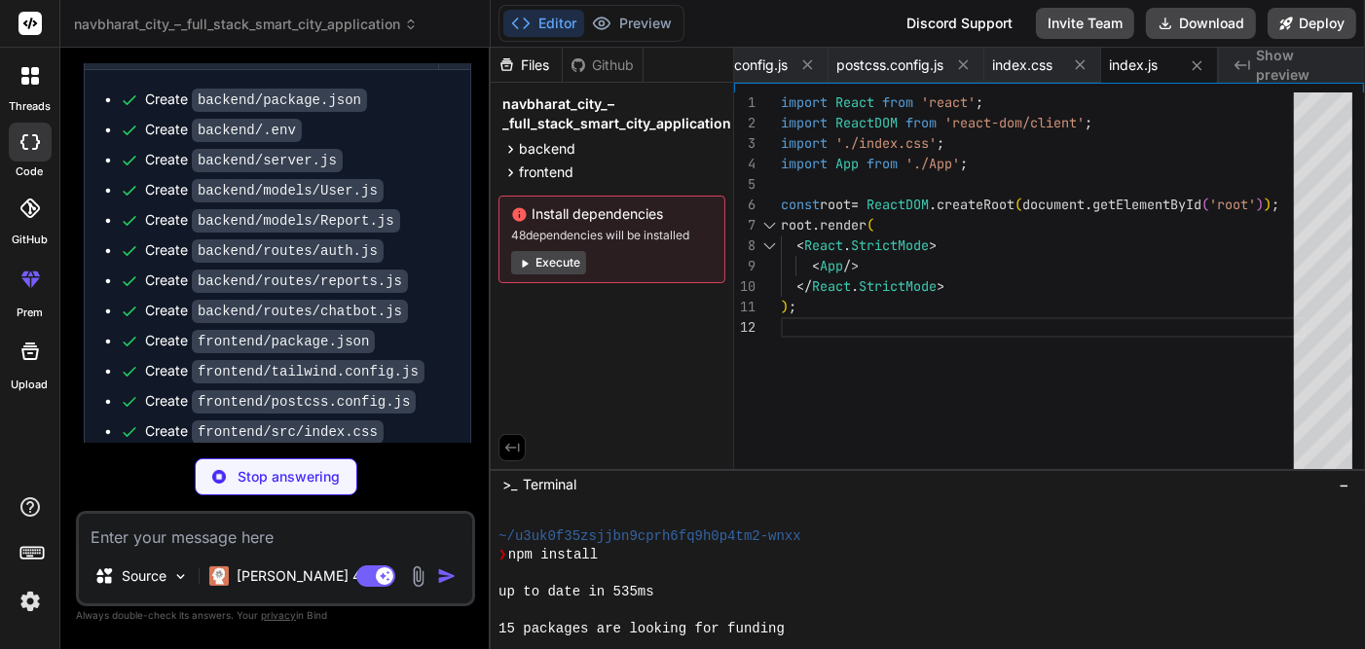
scroll to position [775, 0]
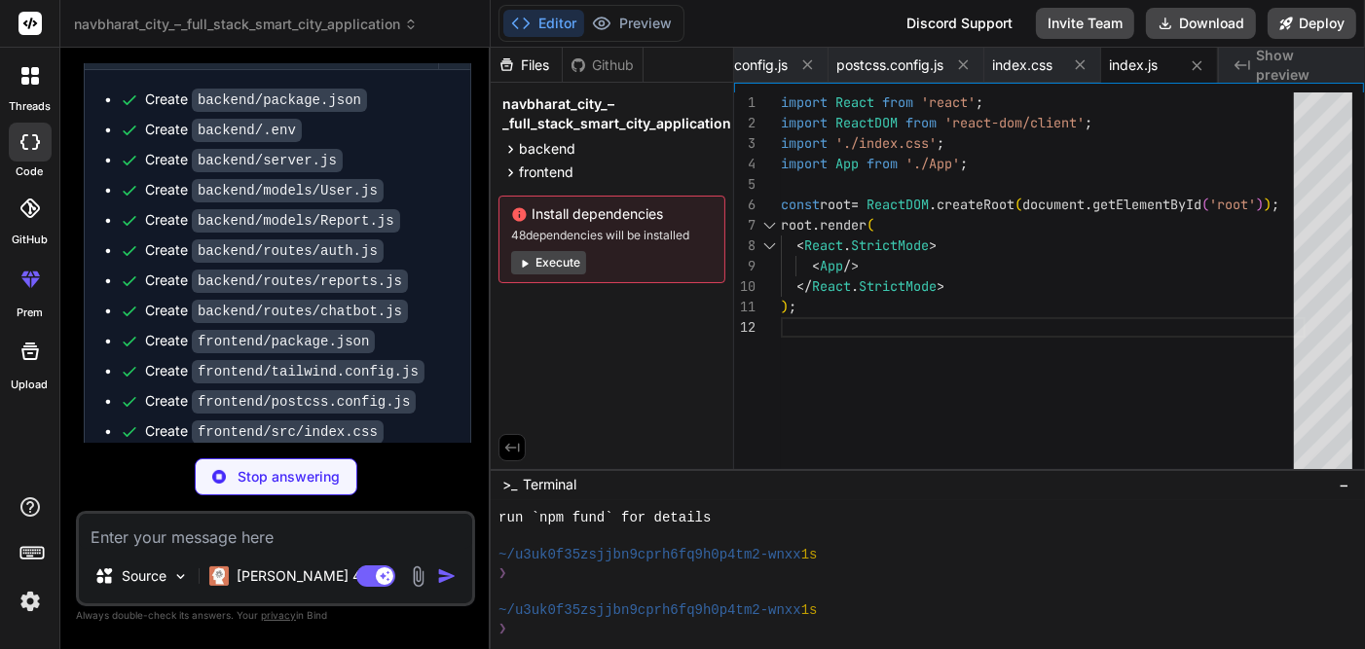
type textarea "x"
type textarea "export default App;"
type textarea "x"
type textarea "}; return ( <AuthContext.Provider value={value}> {children} </AuthContext.Provi…"
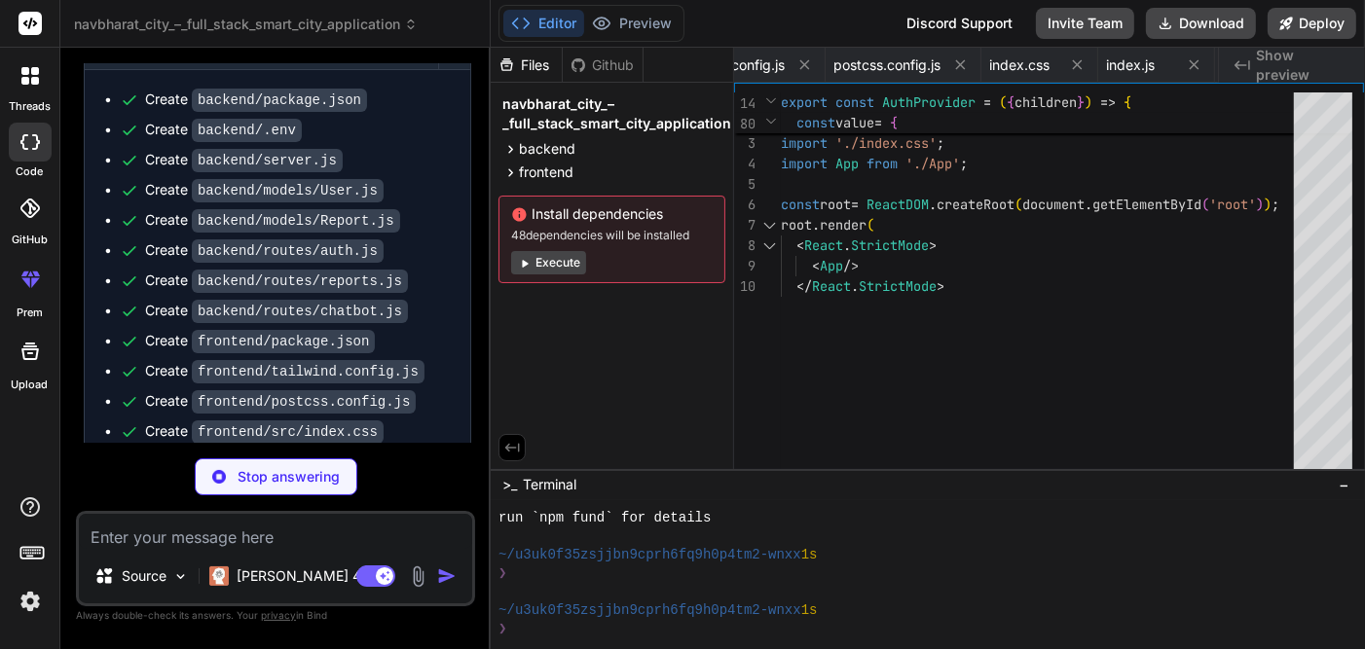
type textarea "x"
type textarea "};"
type textarea "x"
type textarea "}; export default Navbar;"
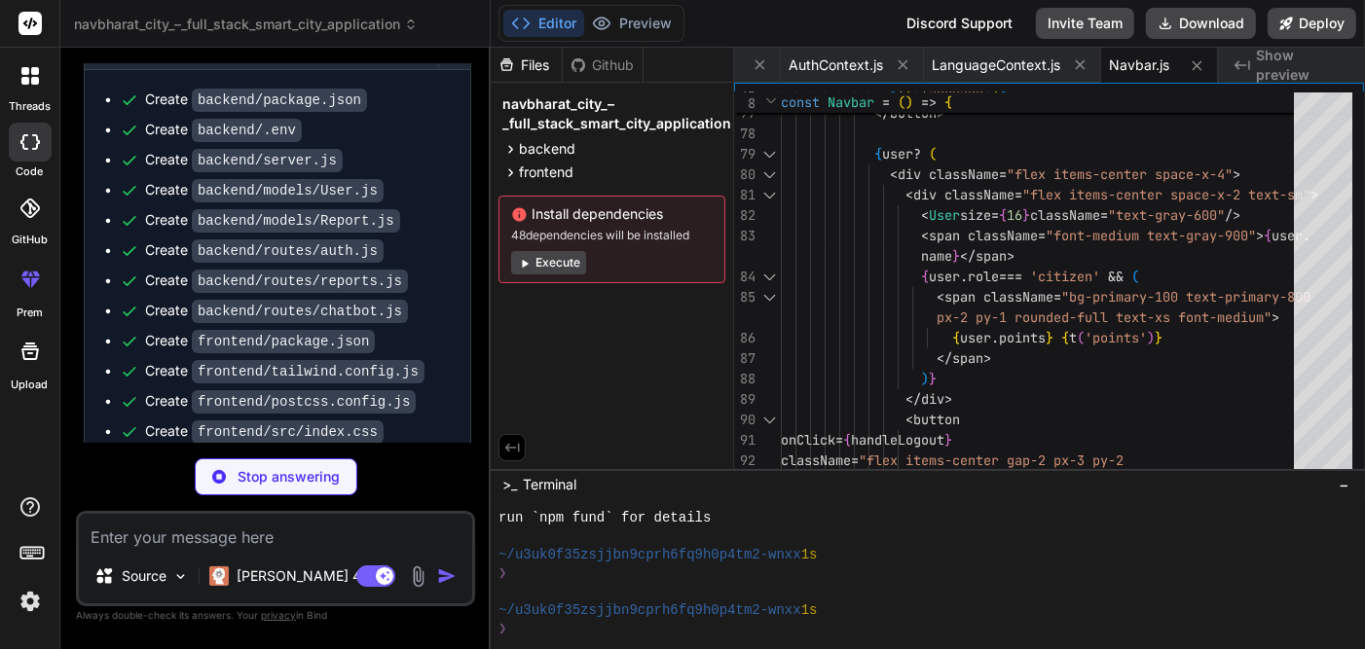
scroll to position [3428, 0]
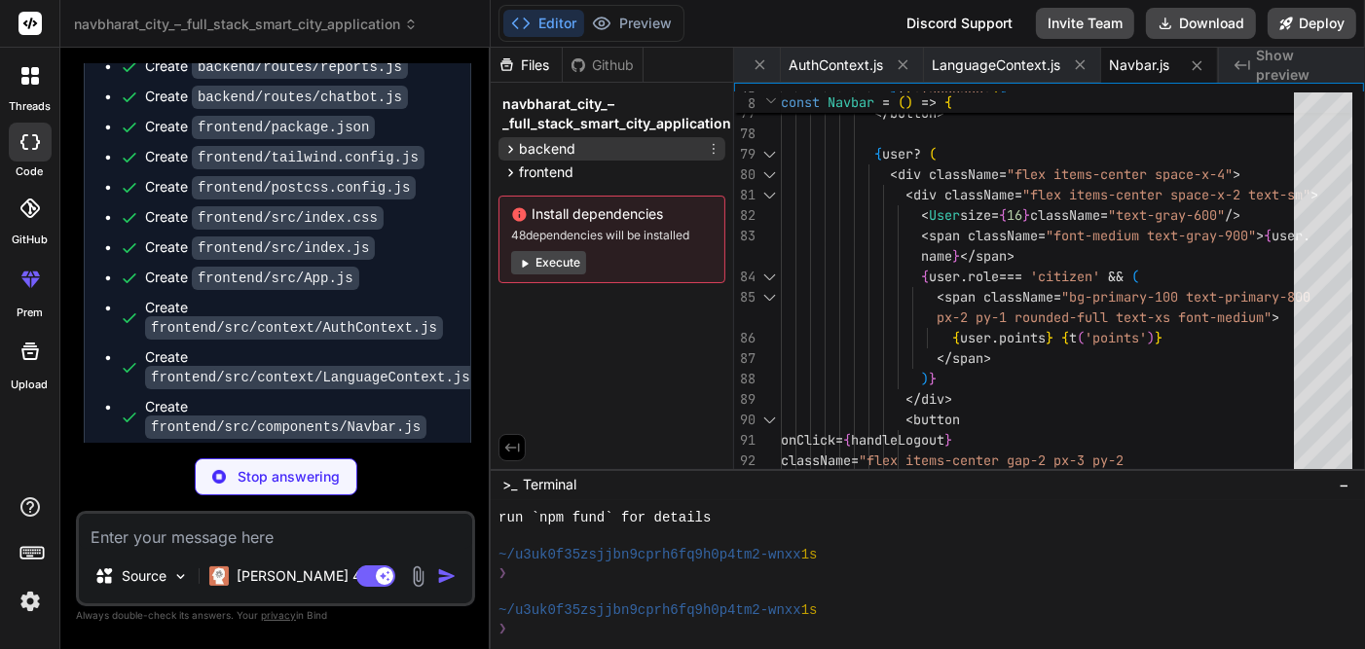
click at [617, 151] on div "backend" at bounding box center [611, 148] width 227 height 23
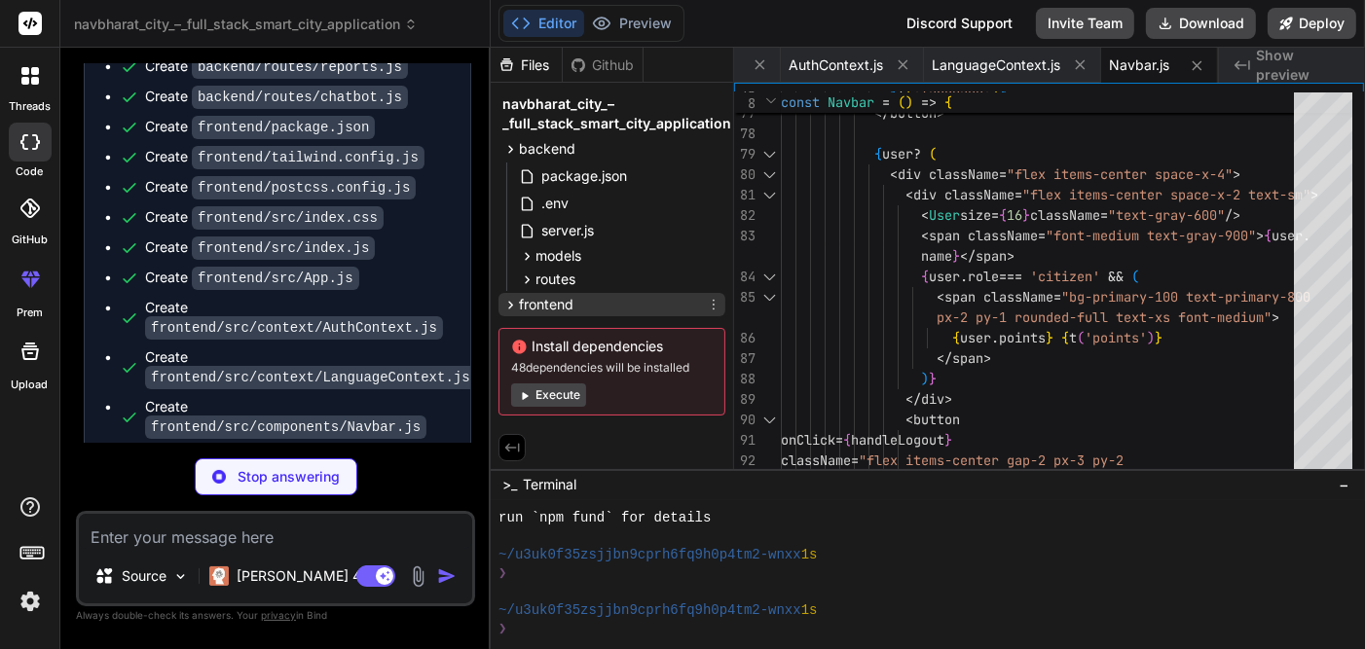
click at [591, 299] on div "frontend" at bounding box center [611, 304] width 227 height 23
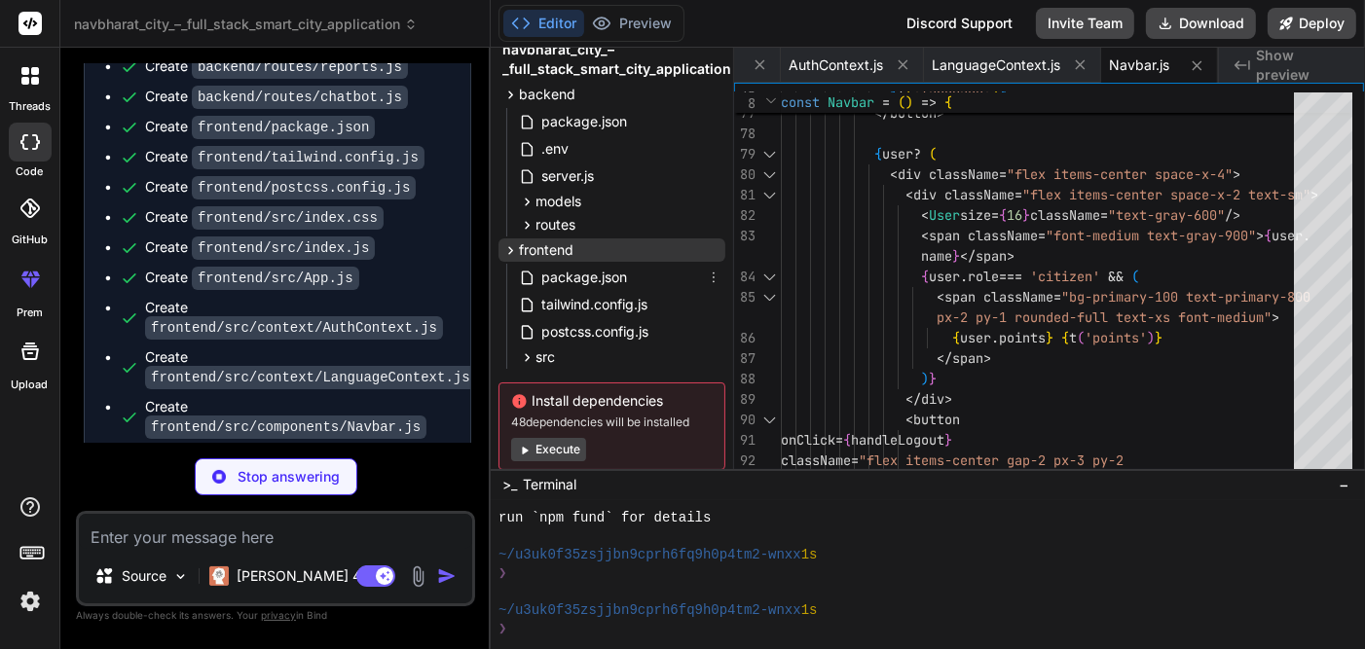
scroll to position [55, 0]
click at [574, 357] on div "src" at bounding box center [620, 356] width 210 height 23
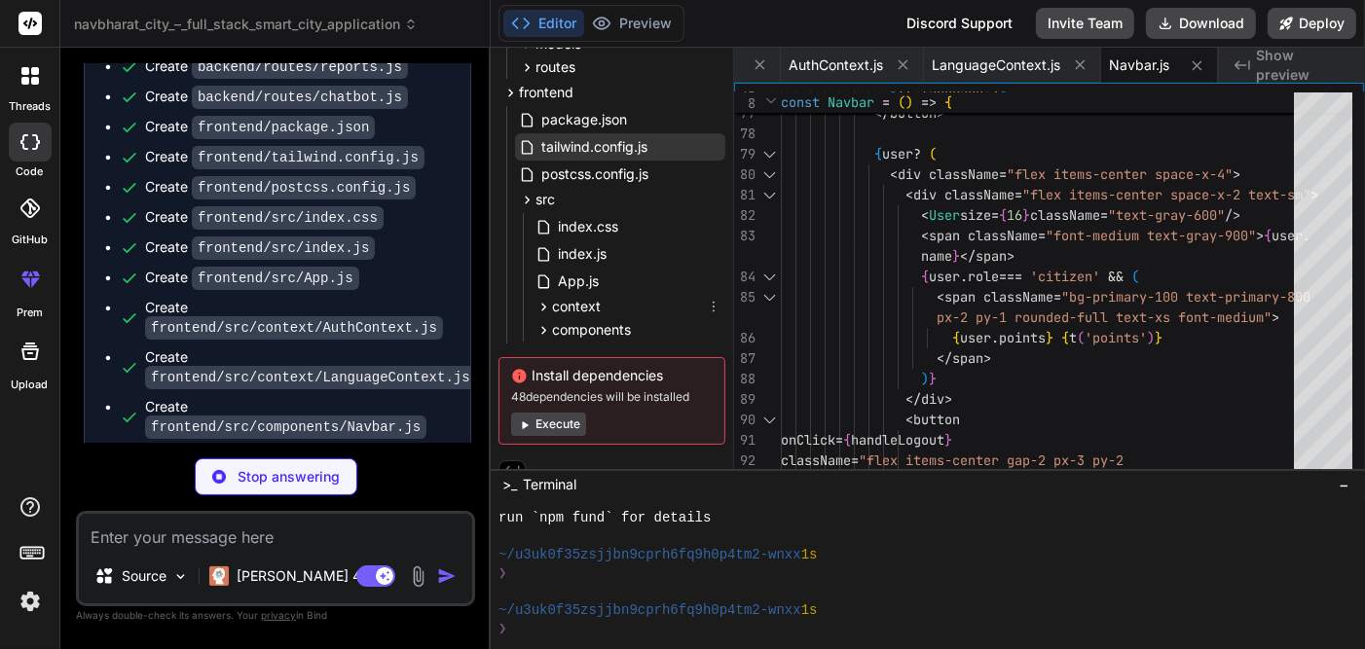
scroll to position [208, 0]
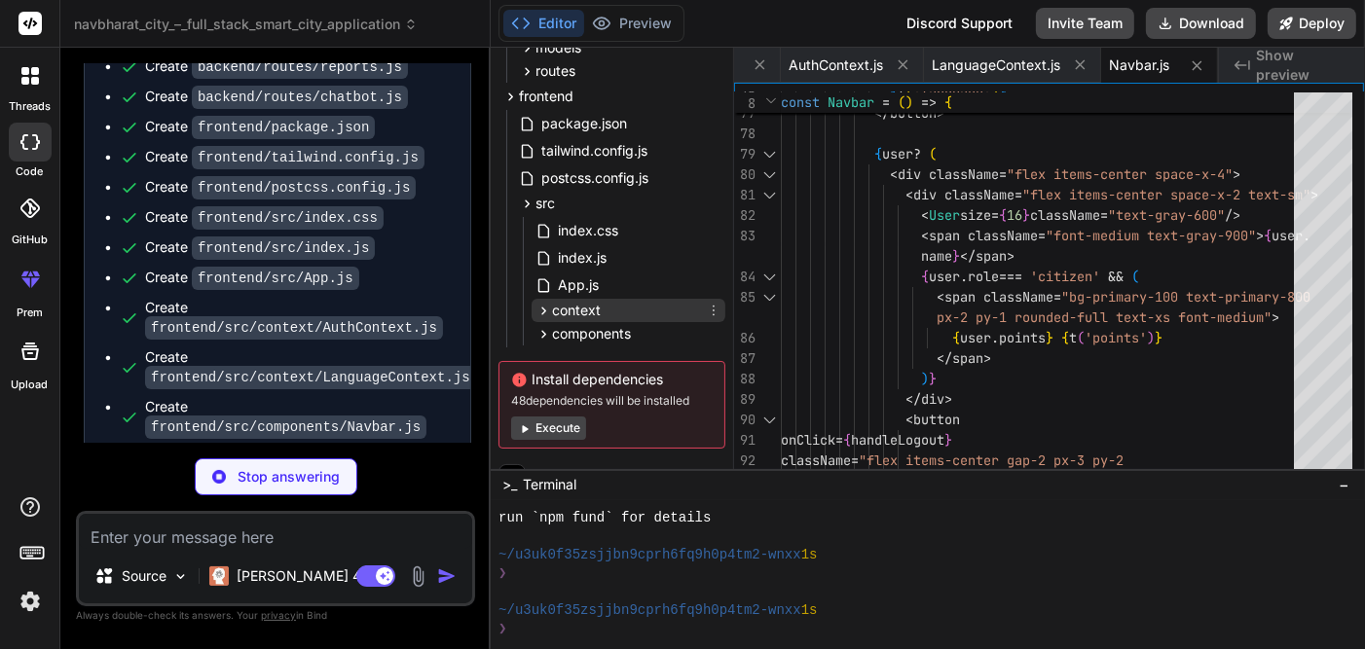
click at [608, 315] on div "context" at bounding box center [628, 310] width 194 height 23
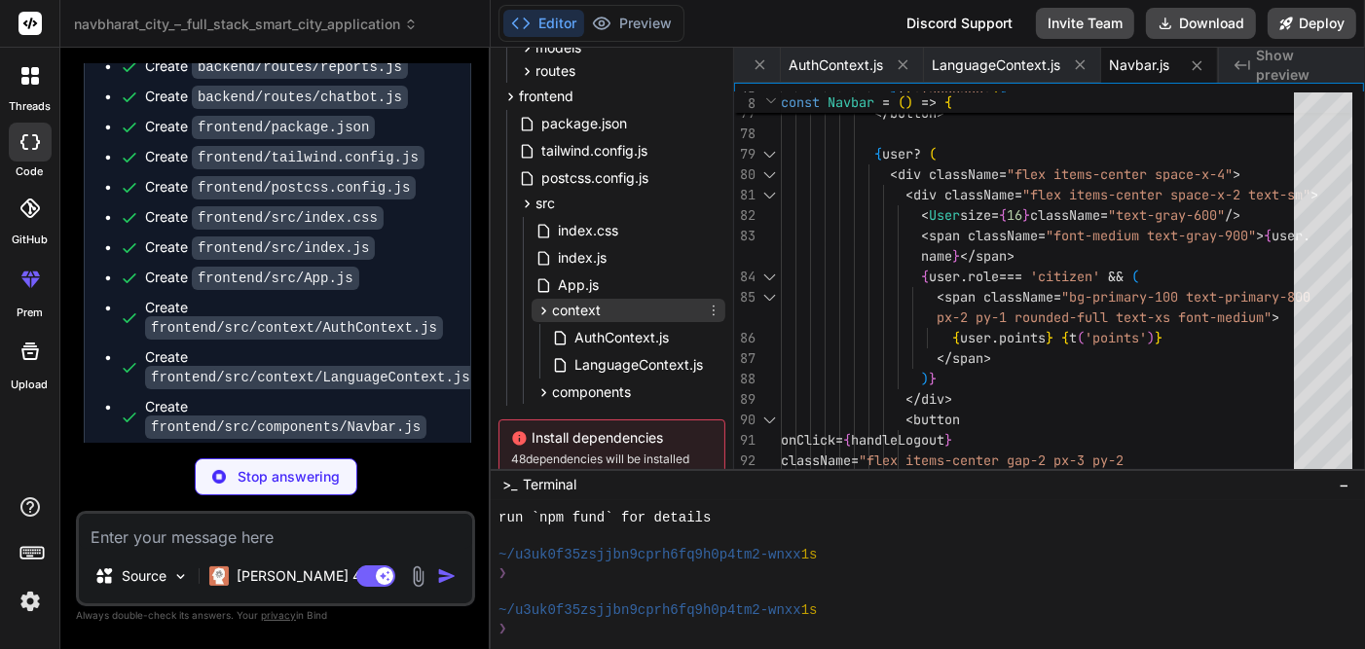
scroll to position [291, 0]
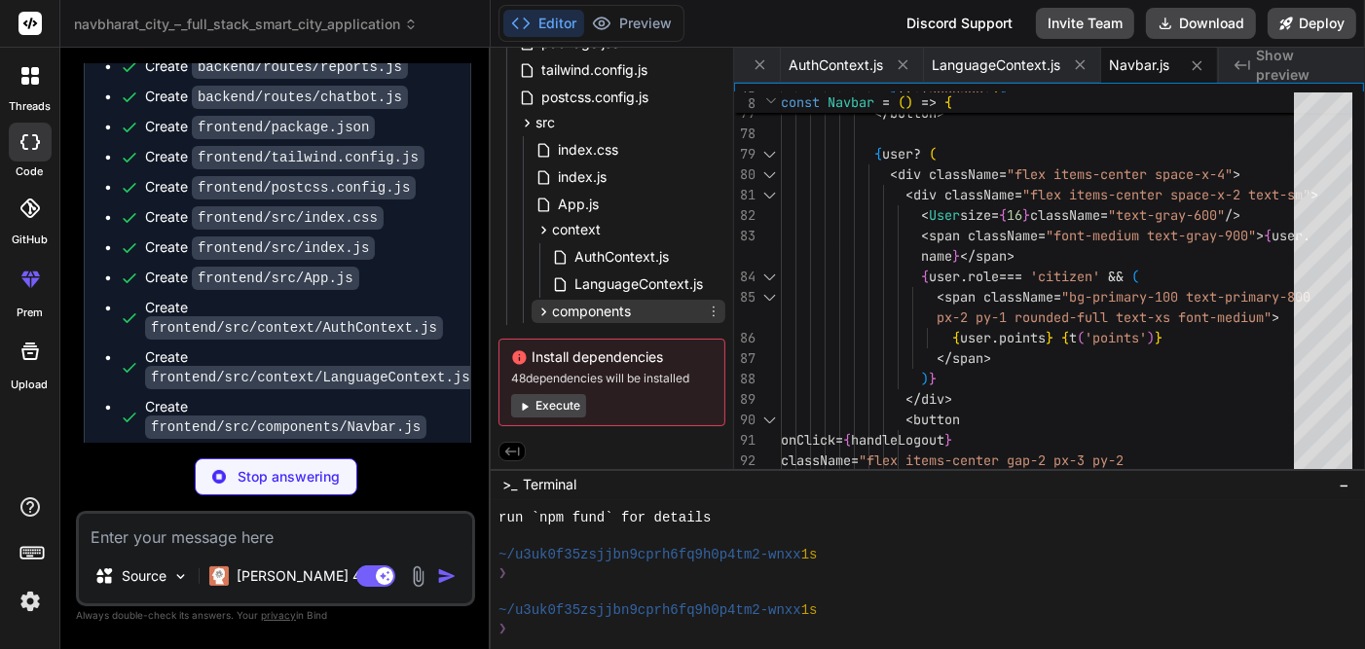
click at [620, 314] on span "components" at bounding box center [591, 311] width 79 height 19
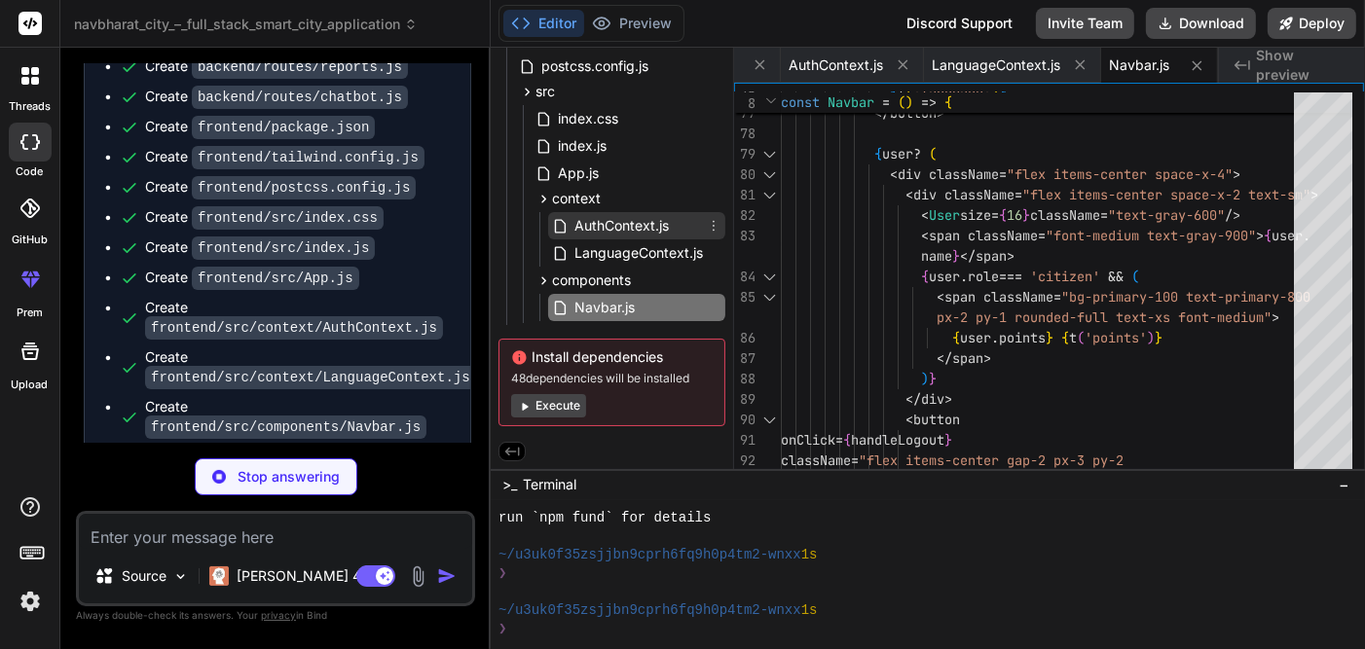
scroll to position [0, 0]
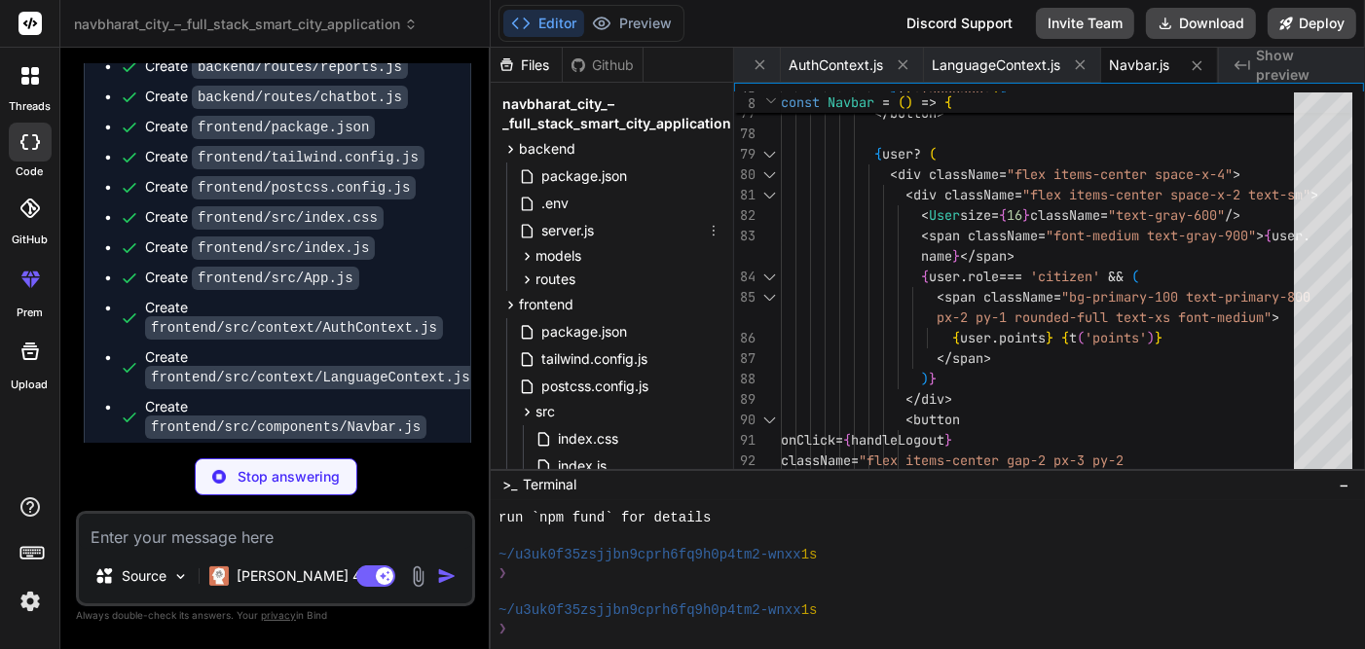
type textarea "x"
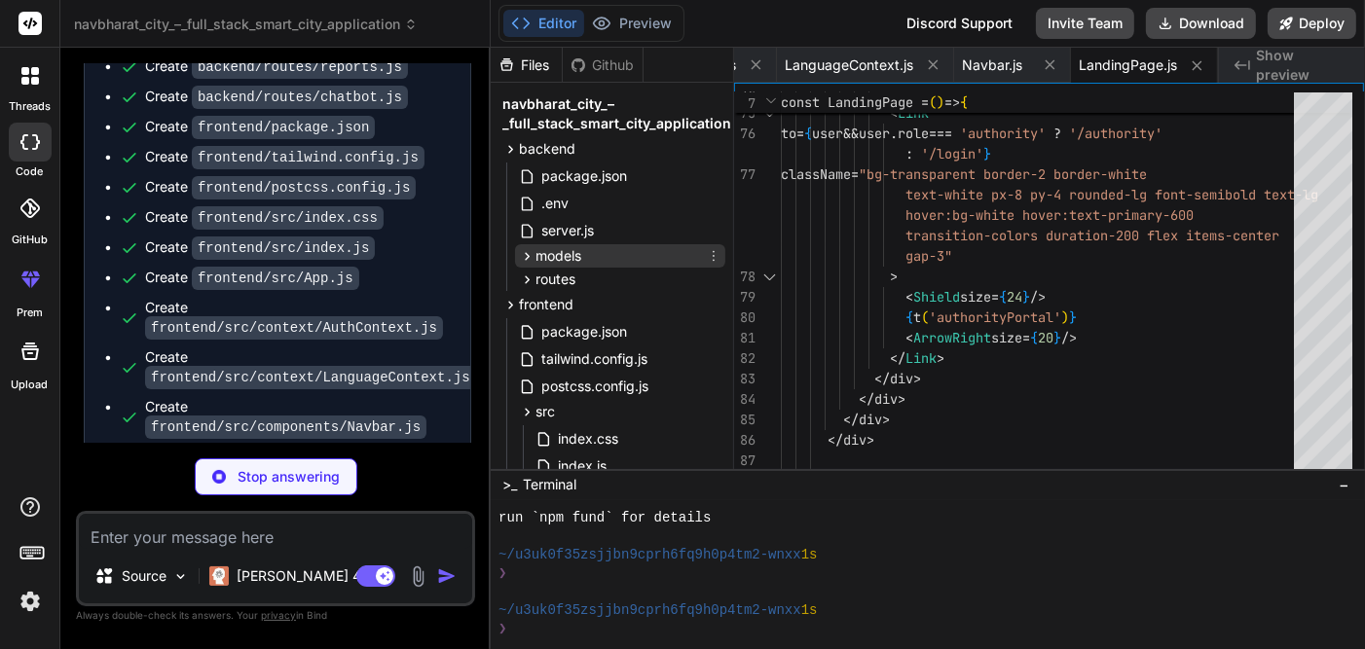
click at [597, 250] on div "models" at bounding box center [620, 255] width 210 height 23
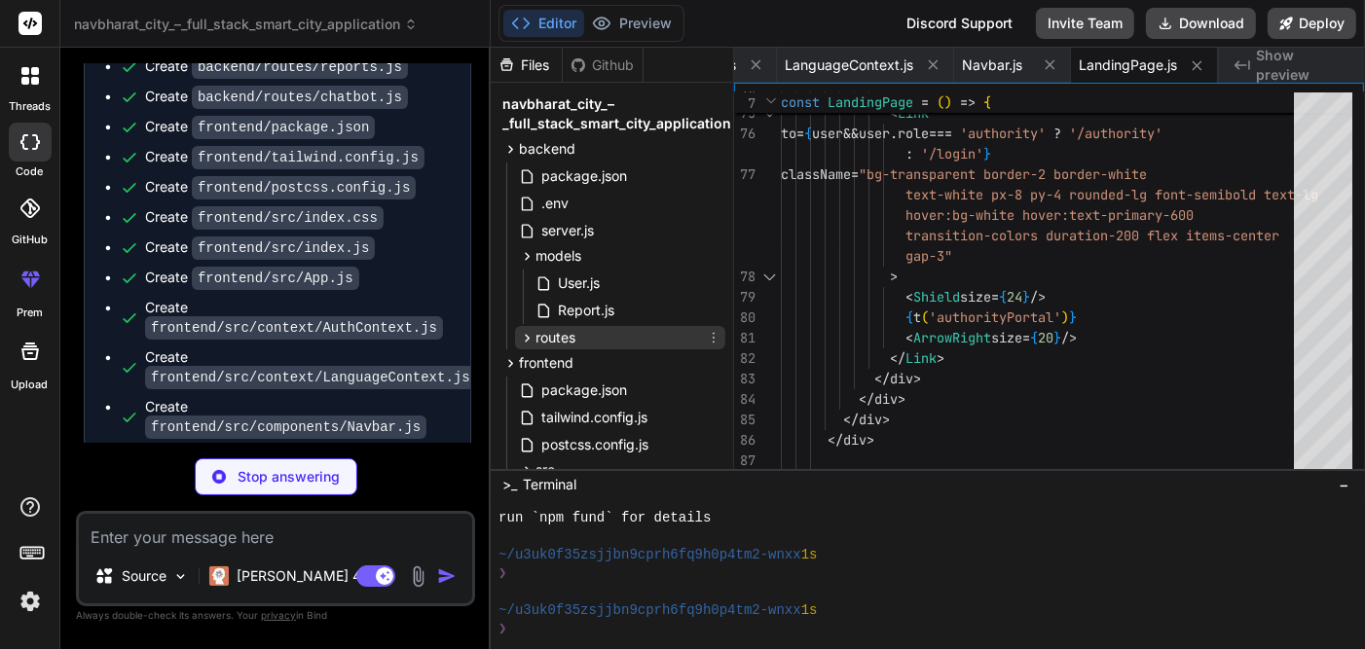
click at [592, 326] on div "routes" at bounding box center [620, 337] width 210 height 23
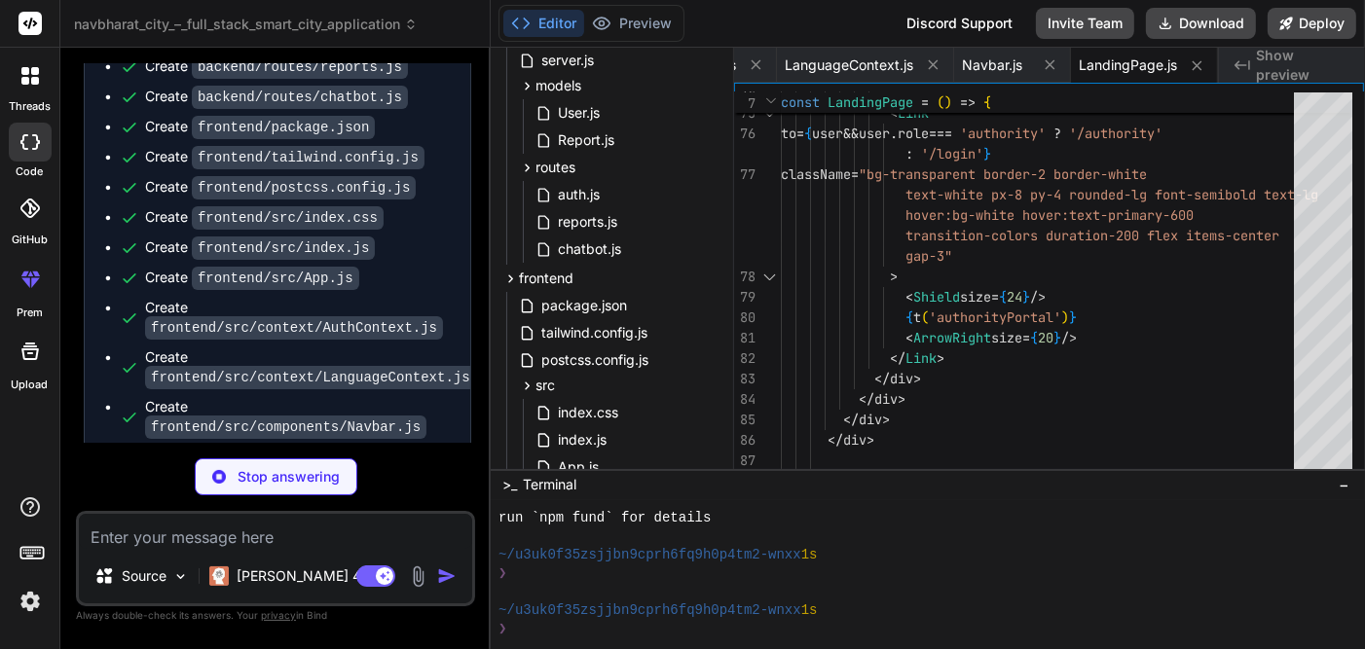
type textarea "x"
type textarea "</form> </div> </div> </div> ); }; export default Login;"
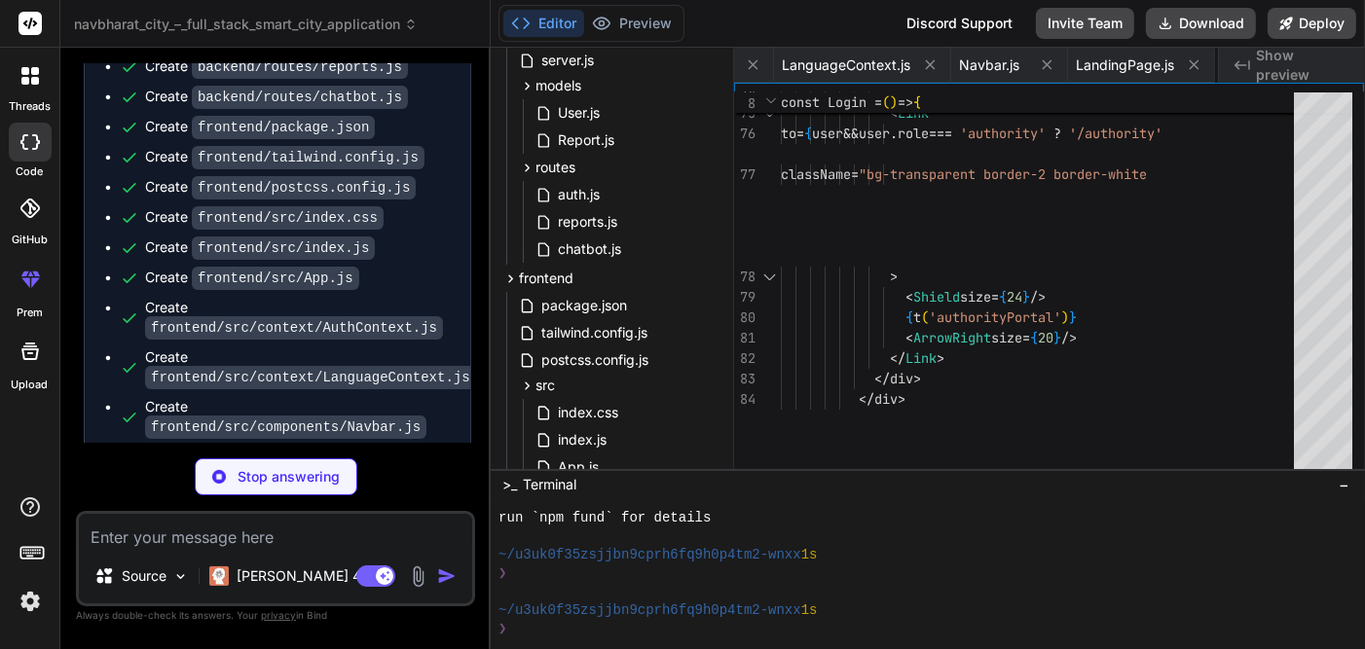
type textarea "x"
type textarea "); }; export default CitizenDashboard;"
type textarea "x"
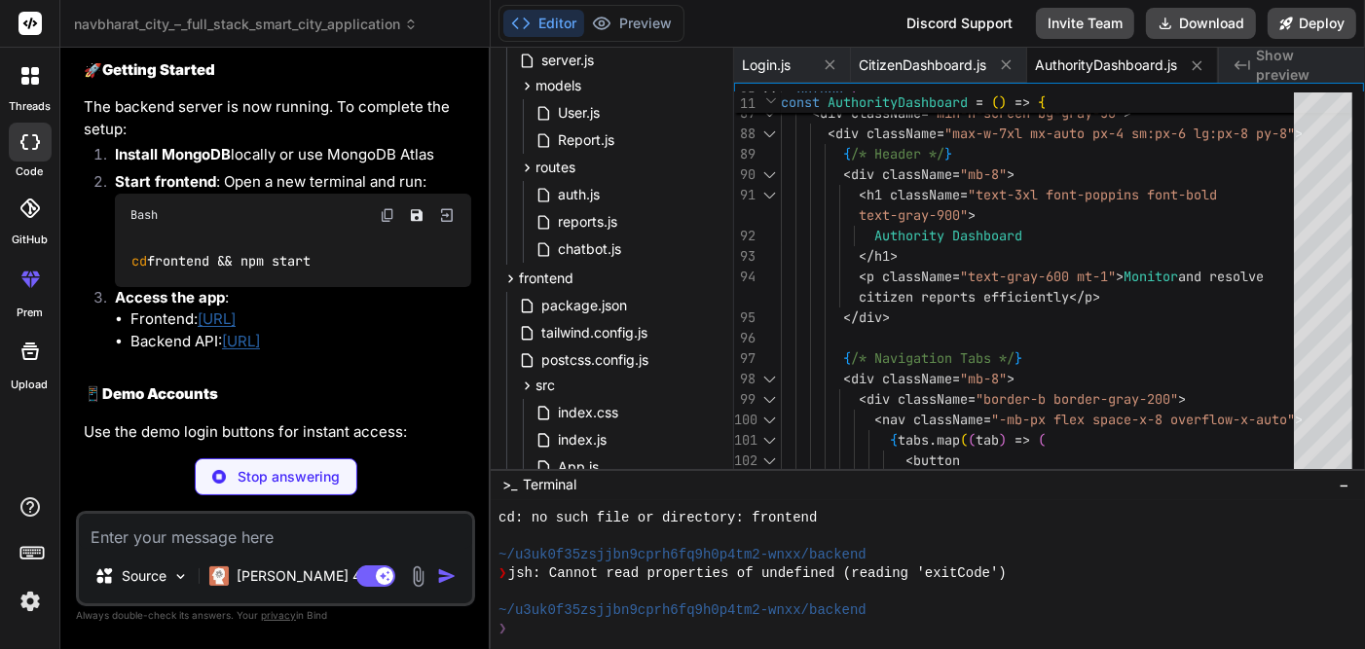
scroll to position [5351, 0]
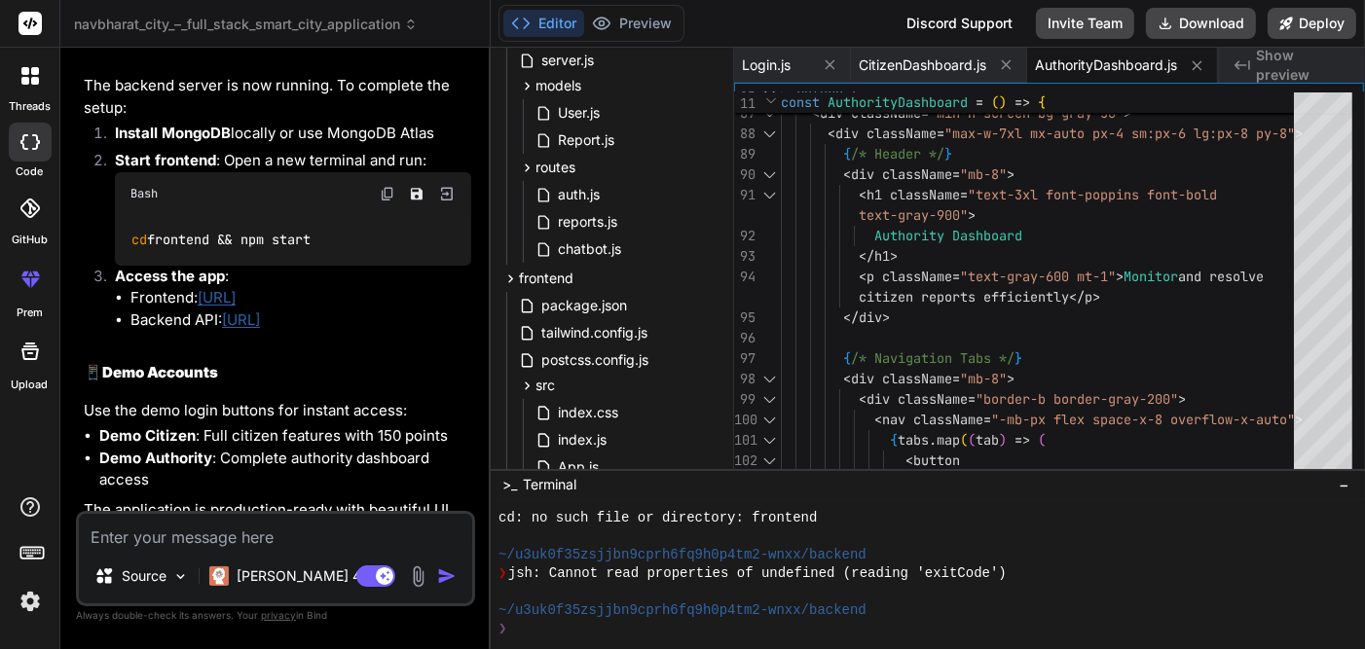
type textarea "x"
click at [236, 288] on link "[URL]" at bounding box center [217, 297] width 38 height 18
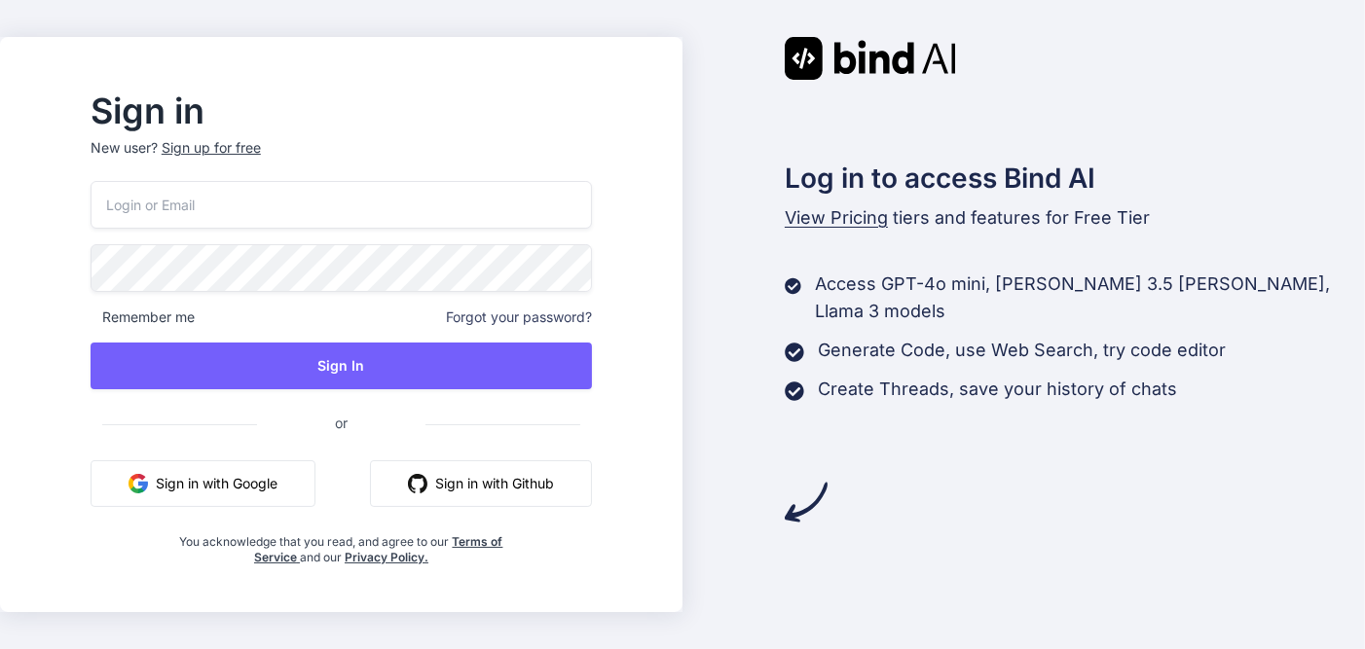
click at [301, 474] on button "Sign in with Google" at bounding box center [203, 483] width 225 height 47
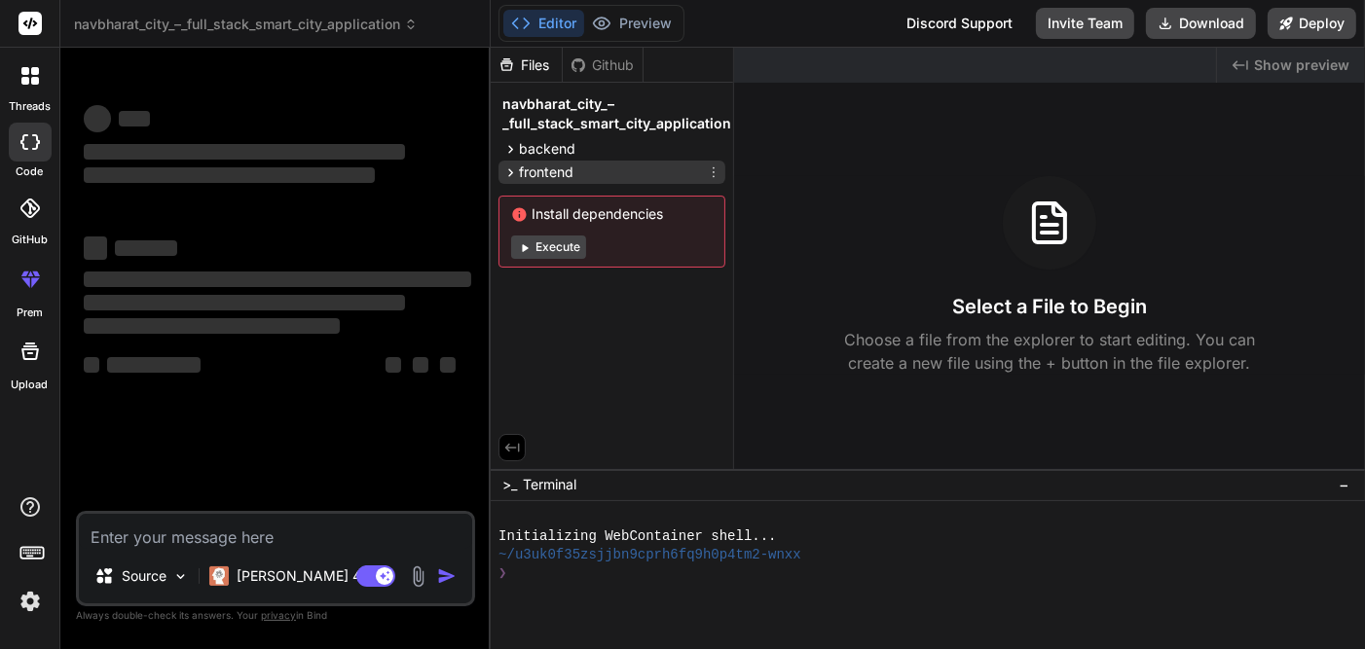
click at [631, 162] on div "frontend" at bounding box center [611, 172] width 227 height 23
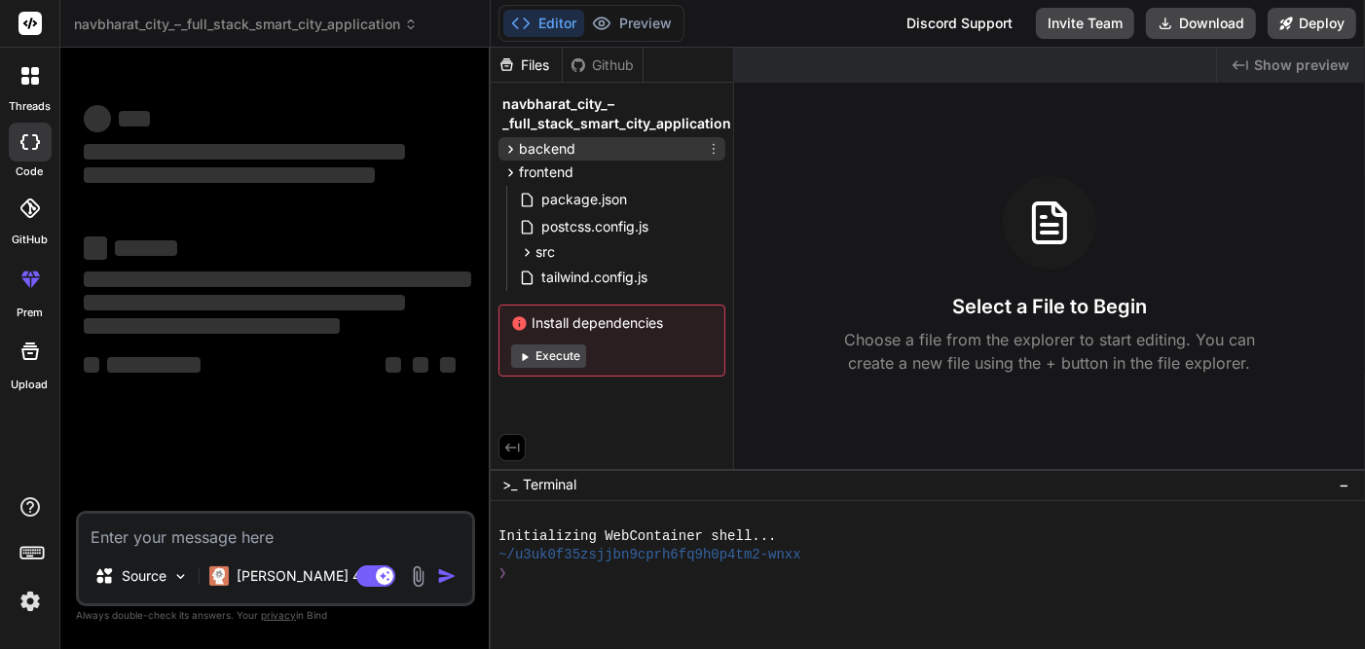
click at [631, 153] on div "backend" at bounding box center [611, 148] width 227 height 23
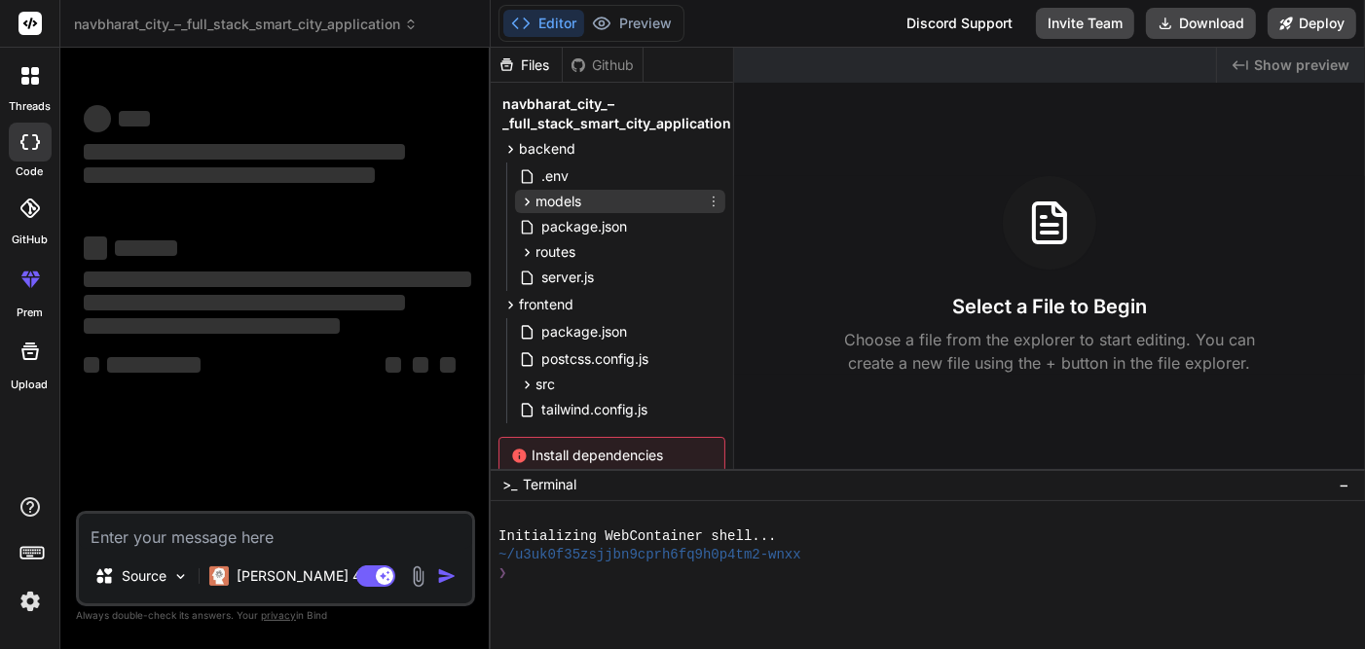
click at [637, 198] on div "models" at bounding box center [620, 201] width 210 height 23
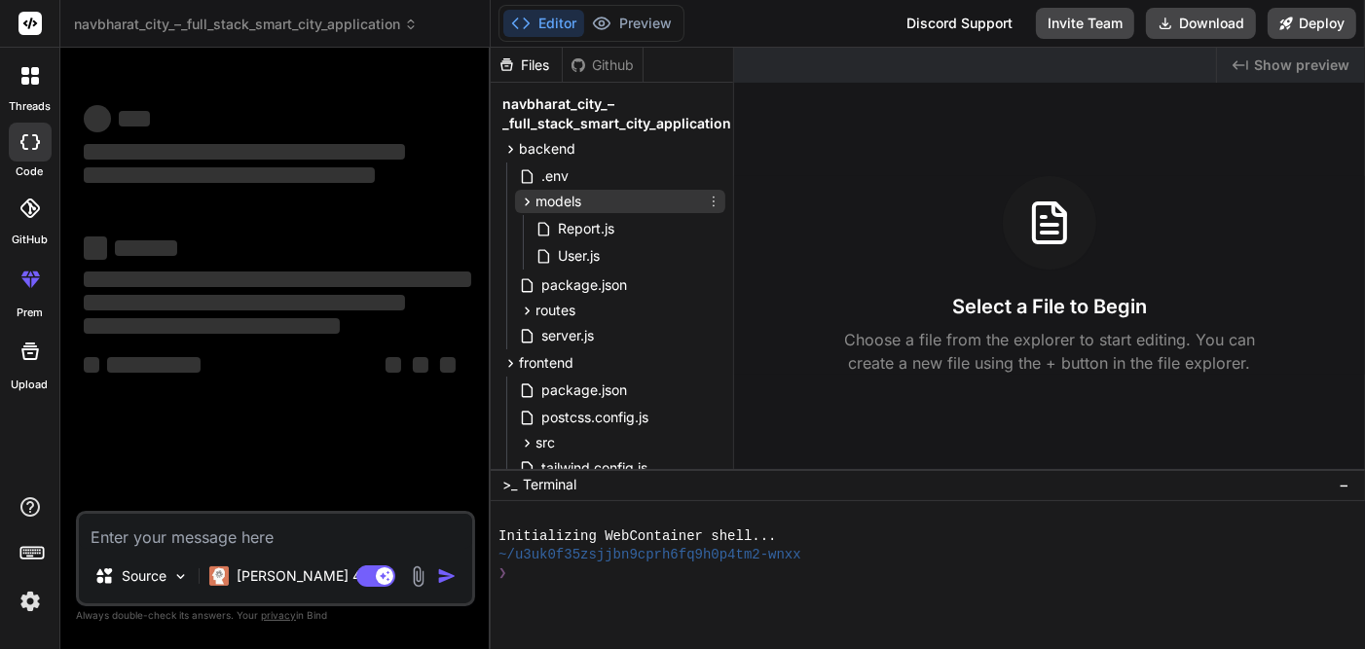
click at [637, 198] on div "models" at bounding box center [620, 201] width 210 height 23
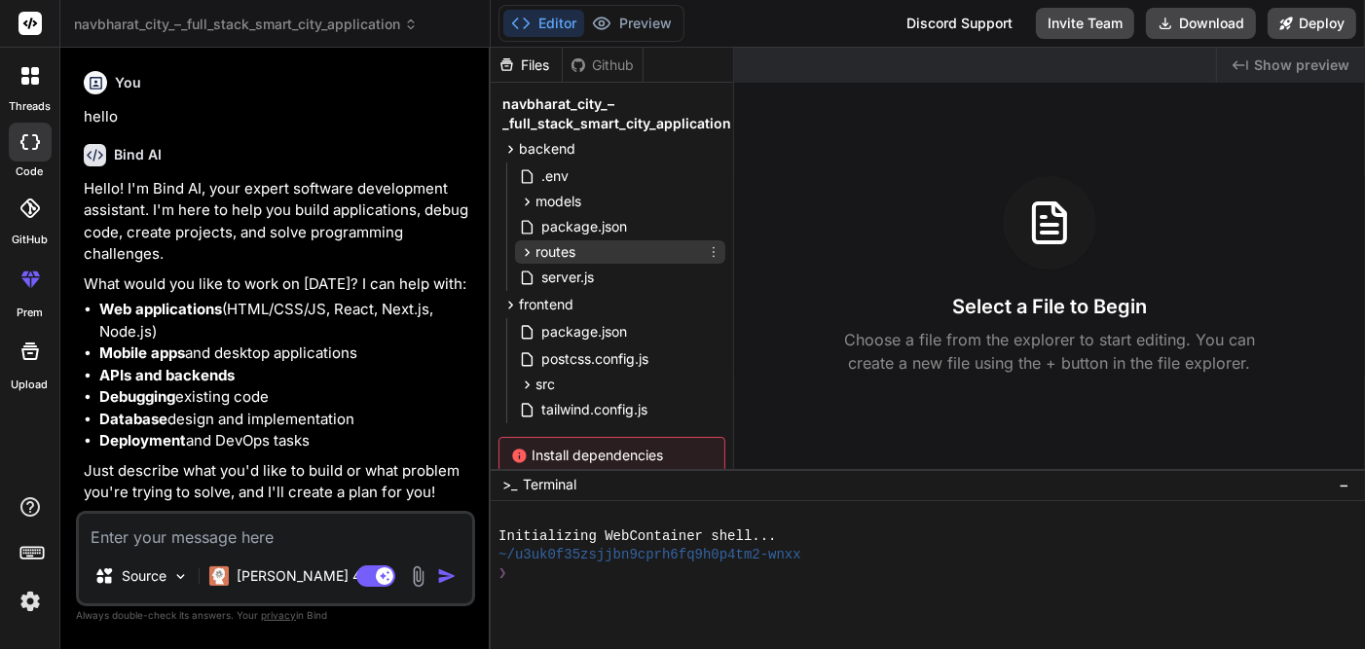
click at [624, 243] on div "routes" at bounding box center [620, 251] width 210 height 23
type textarea "x"
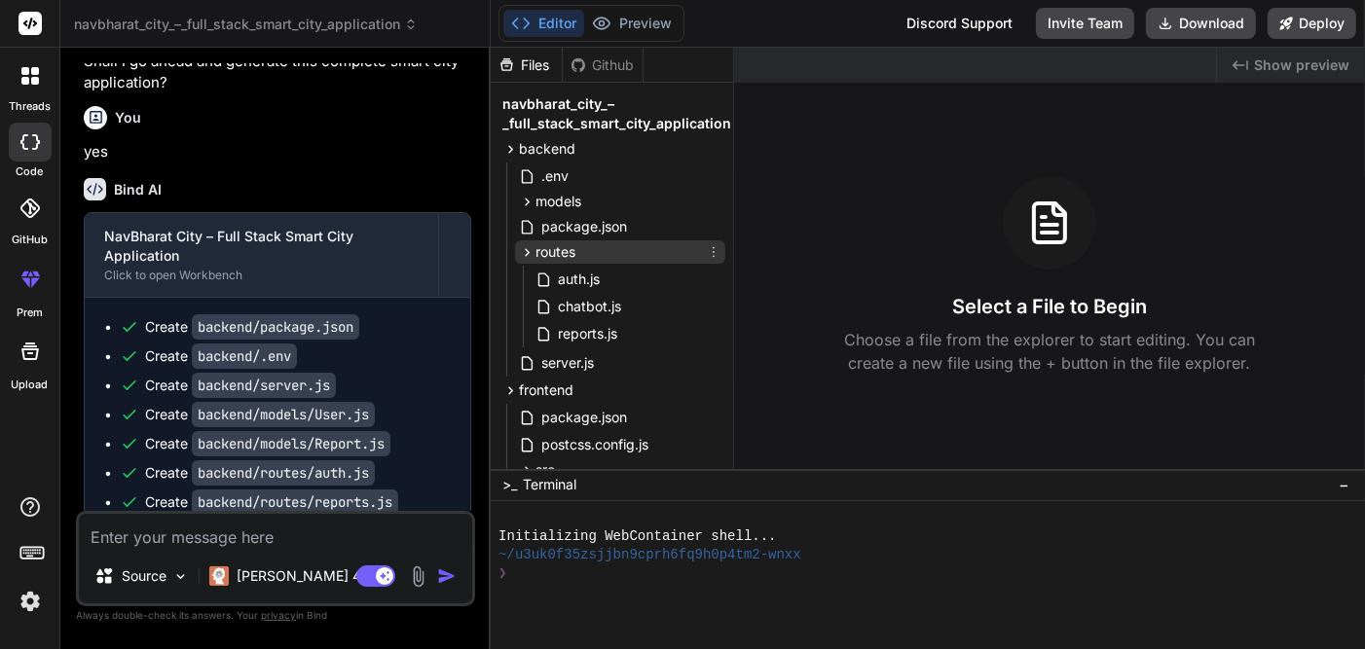
scroll to position [3016, 0]
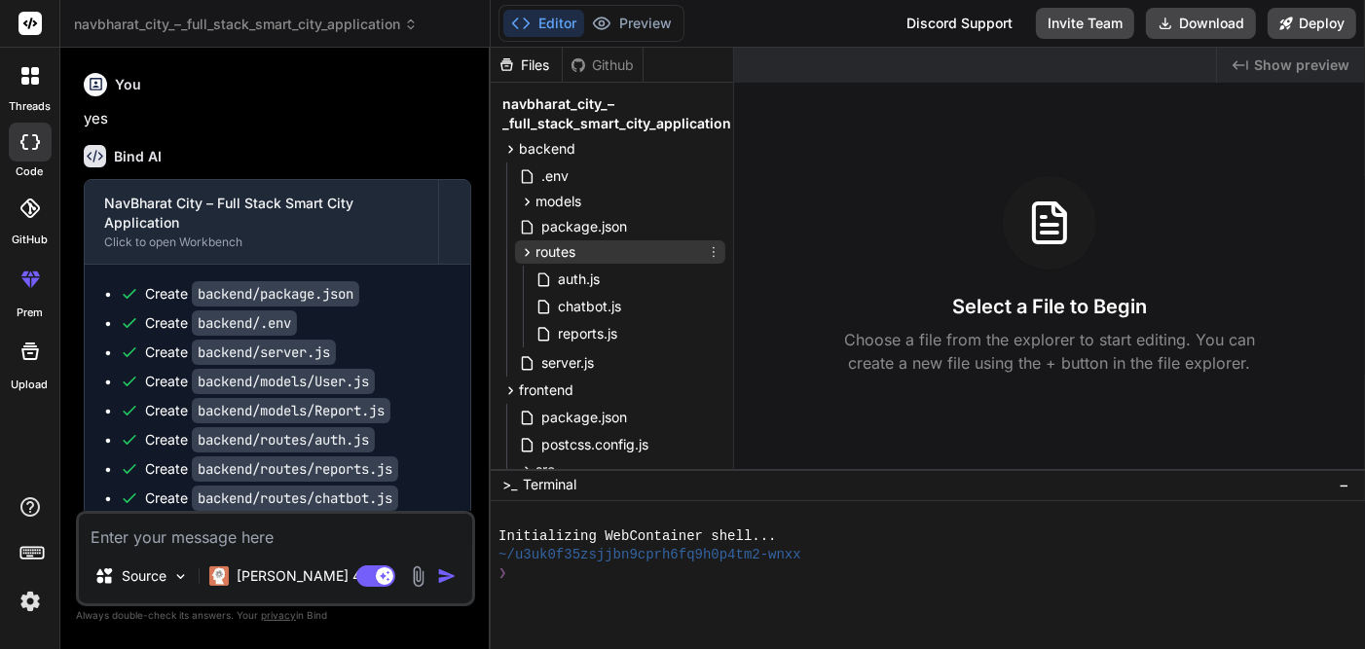
click at [624, 243] on div "routes" at bounding box center [620, 251] width 210 height 23
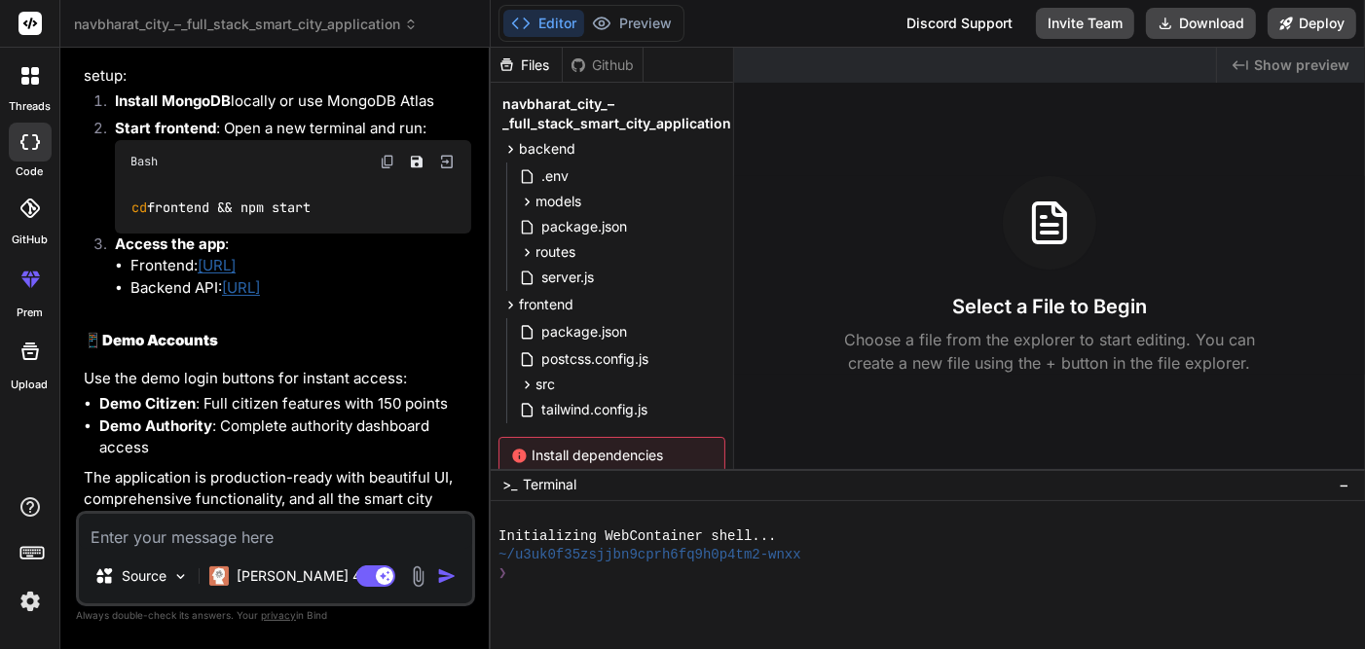
scroll to position [5329, 0]
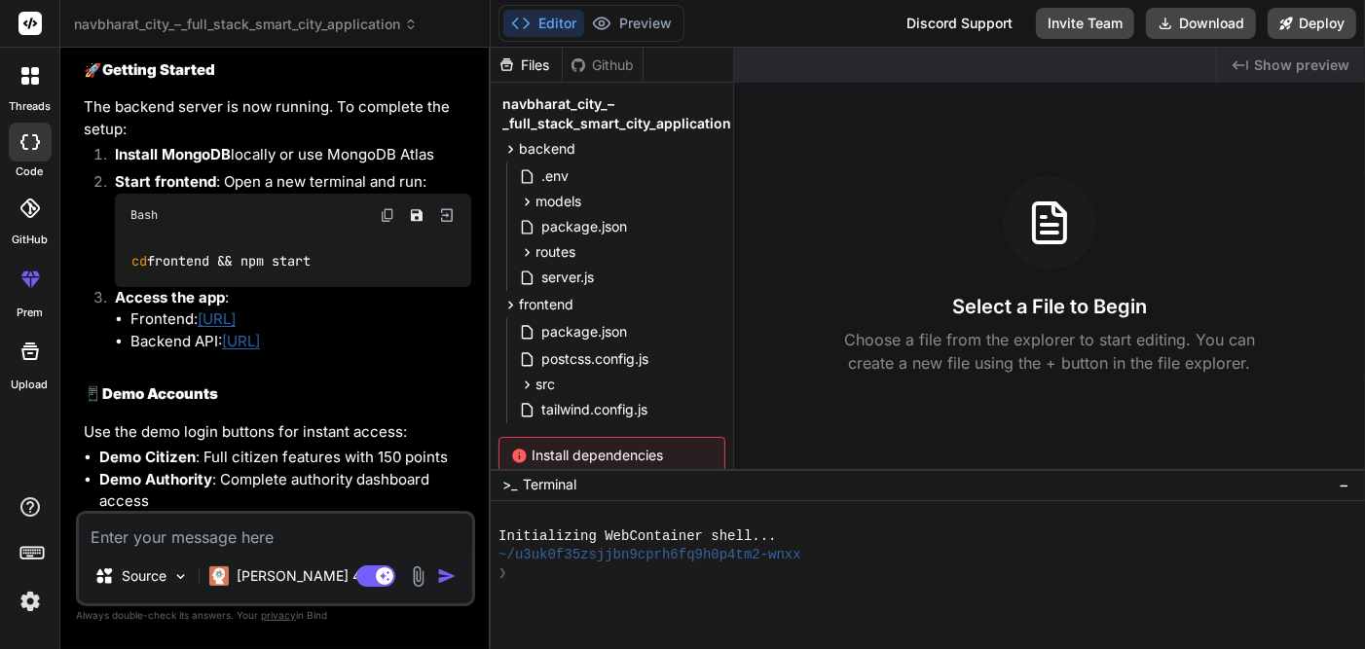
click at [527, 566] on div "❯" at bounding box center [919, 574] width 842 height 18
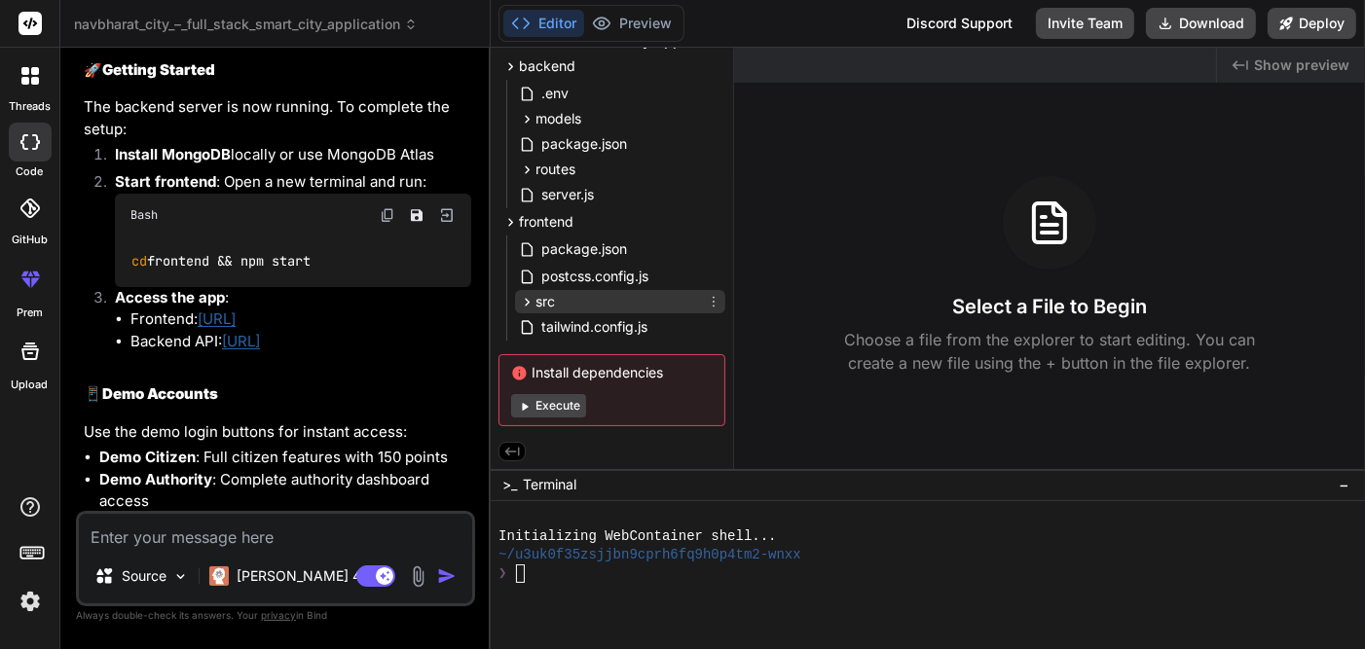
click at [608, 305] on div "src" at bounding box center [620, 301] width 210 height 23
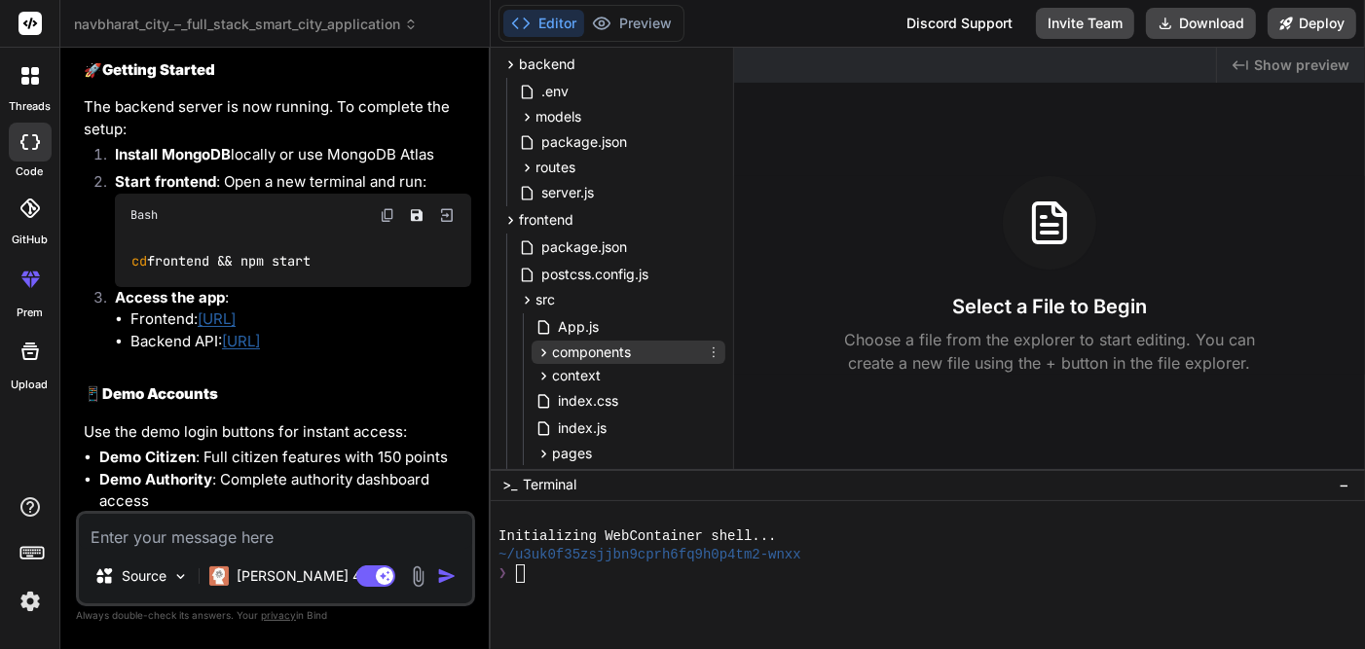
click at [622, 347] on span "components" at bounding box center [591, 352] width 79 height 19
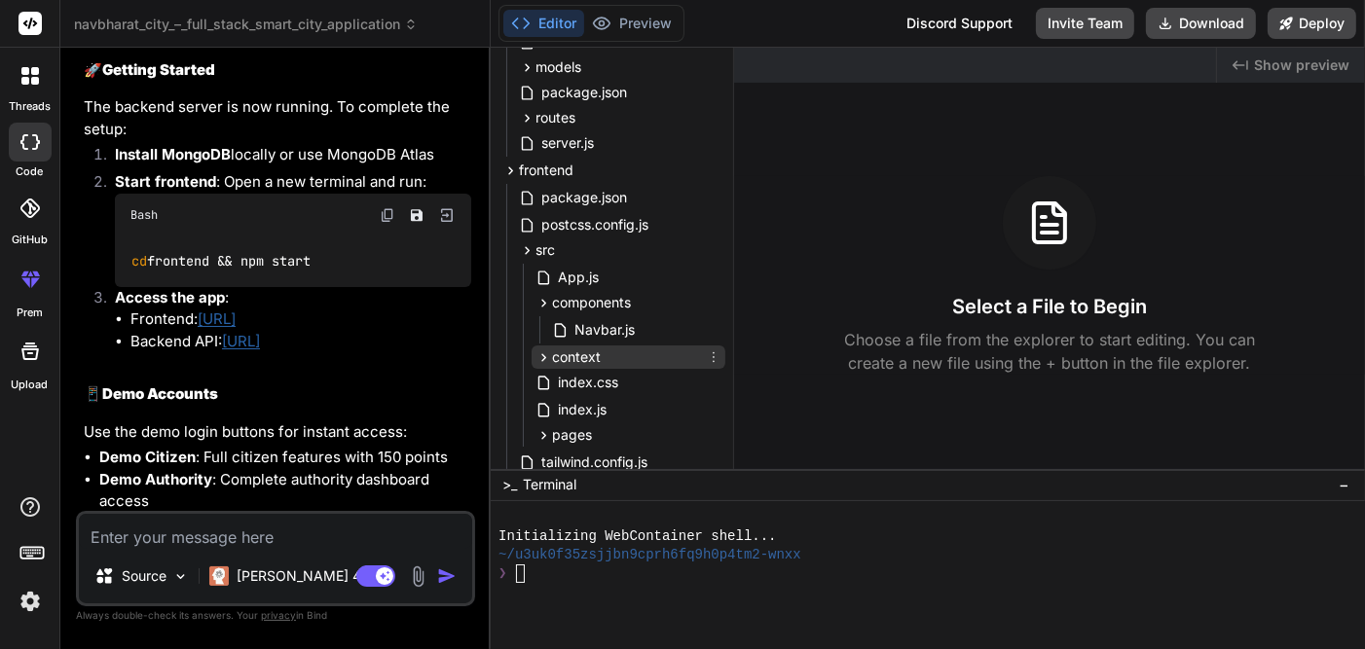
click at [621, 356] on div "context" at bounding box center [628, 357] width 194 height 23
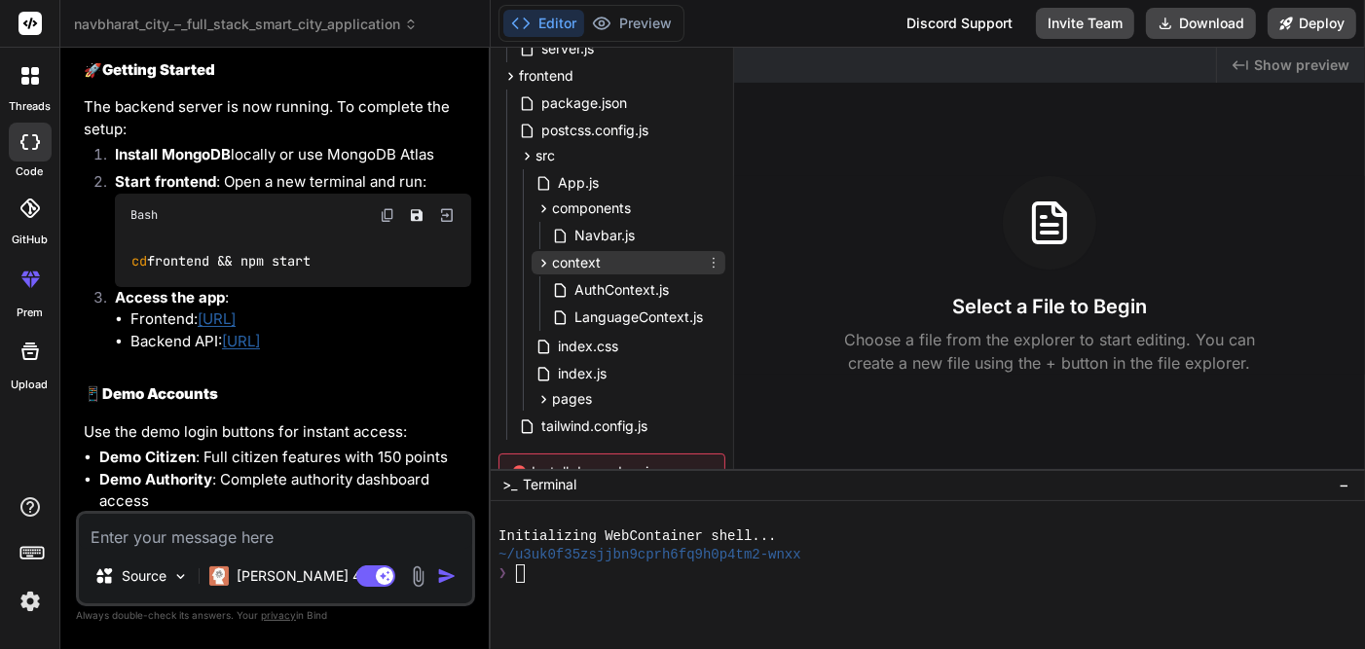
scroll to position [232, 0]
